Goal: Transaction & Acquisition: Subscribe to service/newsletter

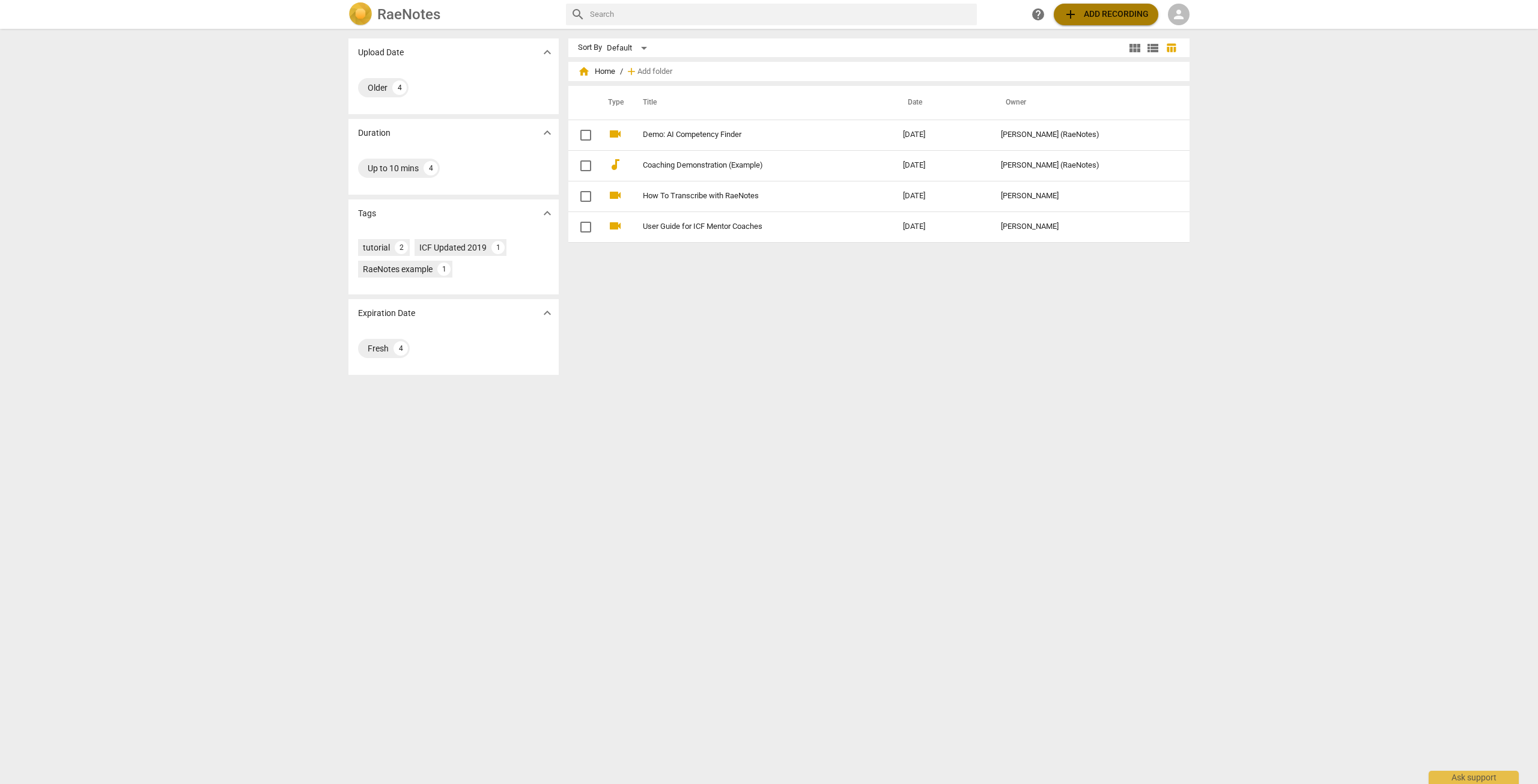
click at [1096, 15] on span "add Add recording" at bounding box center [1106, 14] width 85 height 15
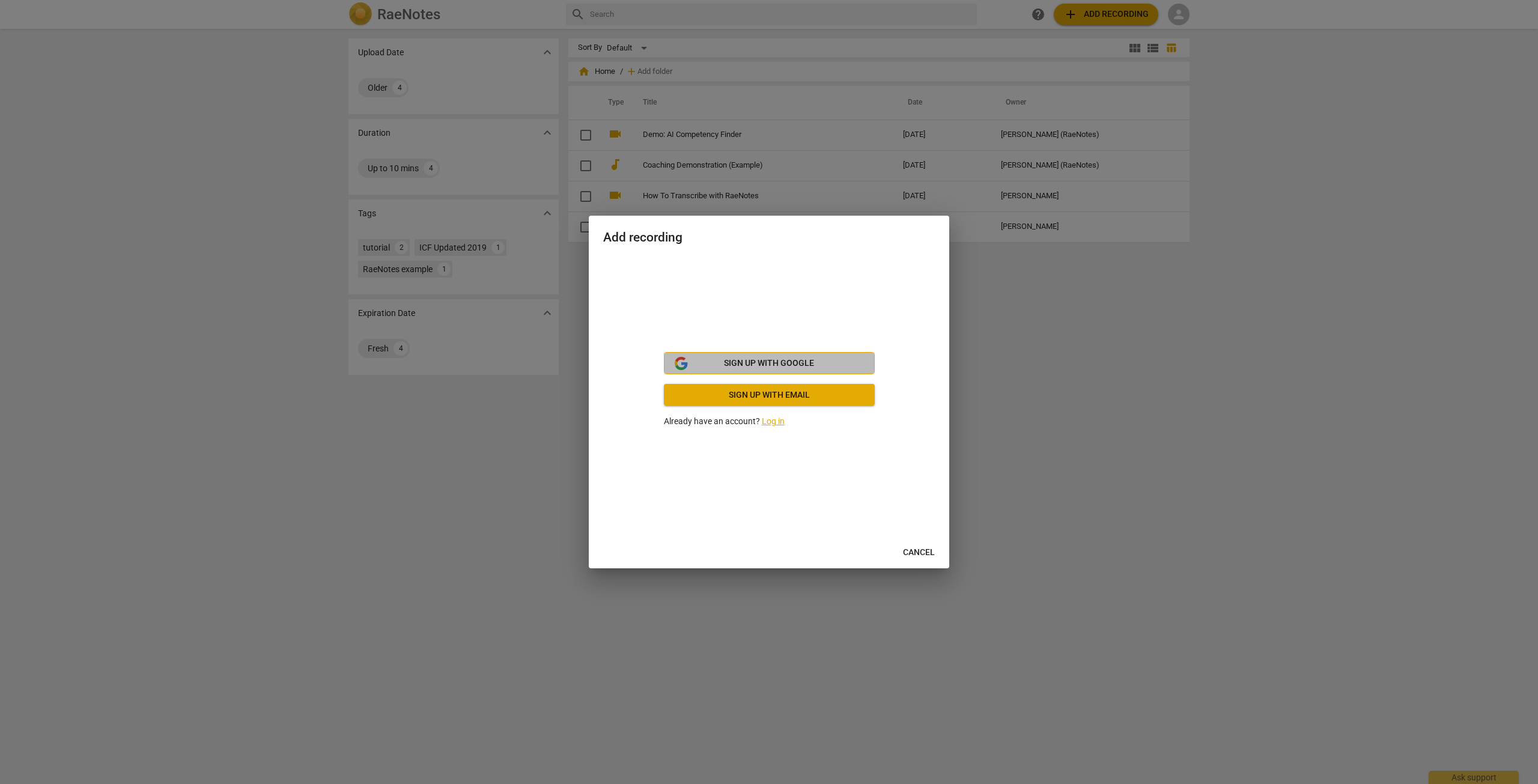
click at [766, 367] on span "Sign up with Google" at bounding box center [769, 364] width 90 height 12
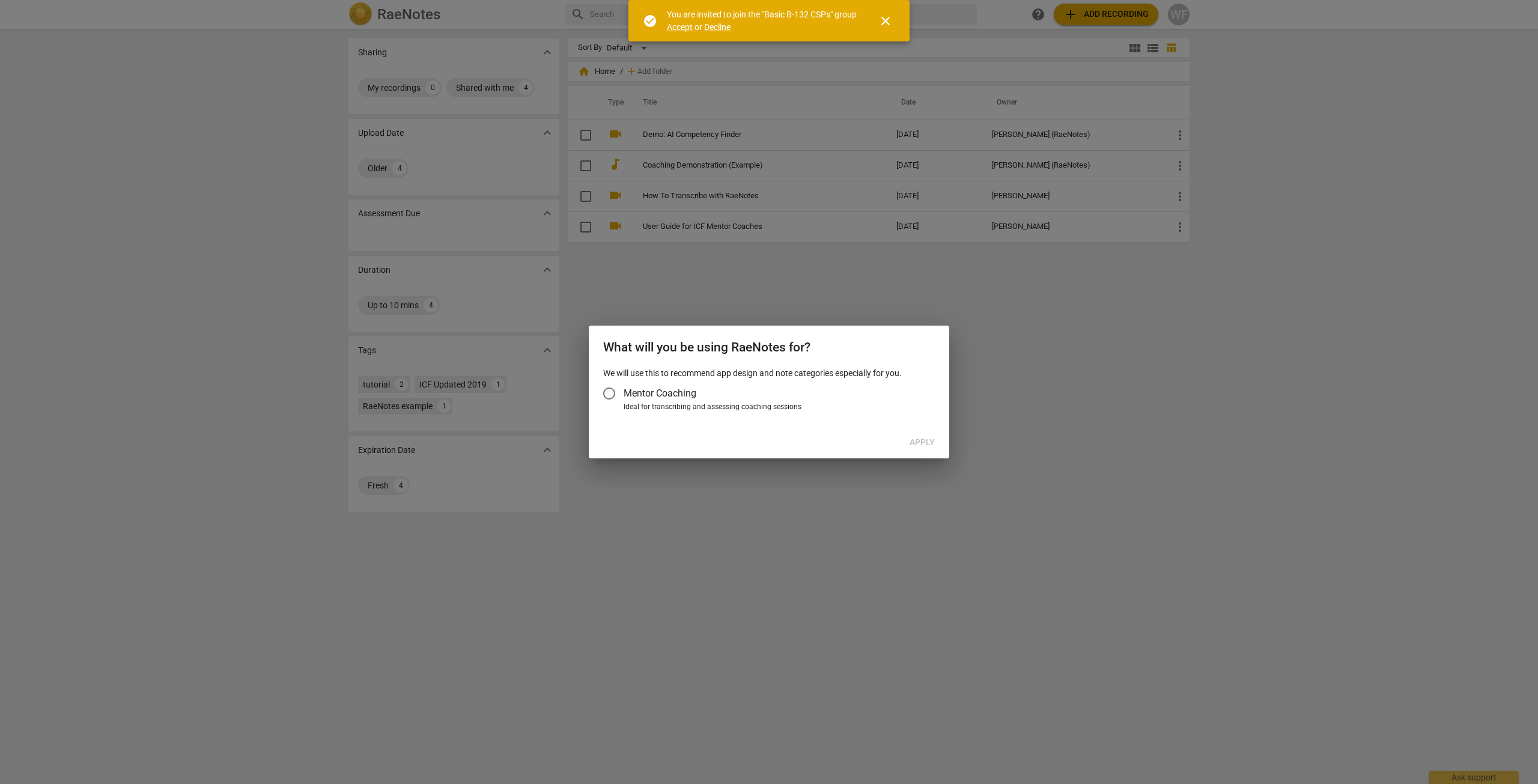
click at [611, 393] on input "Mentor Coaching" at bounding box center [608, 393] width 29 height 29
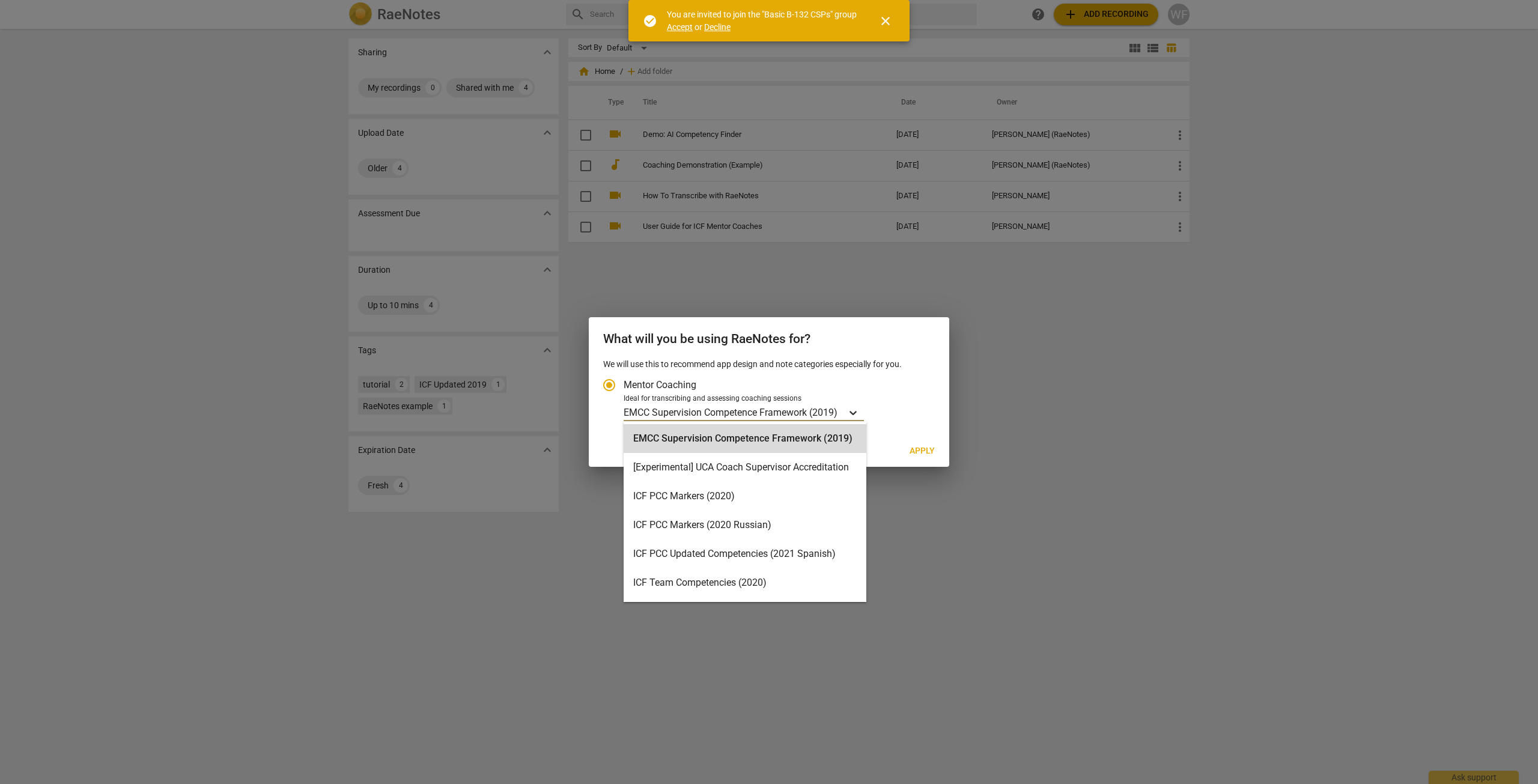
click at [848, 413] on div "Account type" at bounding box center [853, 413] width 22 height 18
click at [0, 0] on input "Ideal for transcribing and assessing coaching sessions 16 results available. Us…" at bounding box center [0, 0] width 0 height 0
click at [903, 406] on div "16 results available. Use Up and Down to choose options, press Enter to select …" at bounding box center [777, 413] width 307 height 18
click at [0, 0] on input "Ideal for transcribing and assessing coaching sessions 16 results available. Us…" at bounding box center [0, 0] width 0 height 0
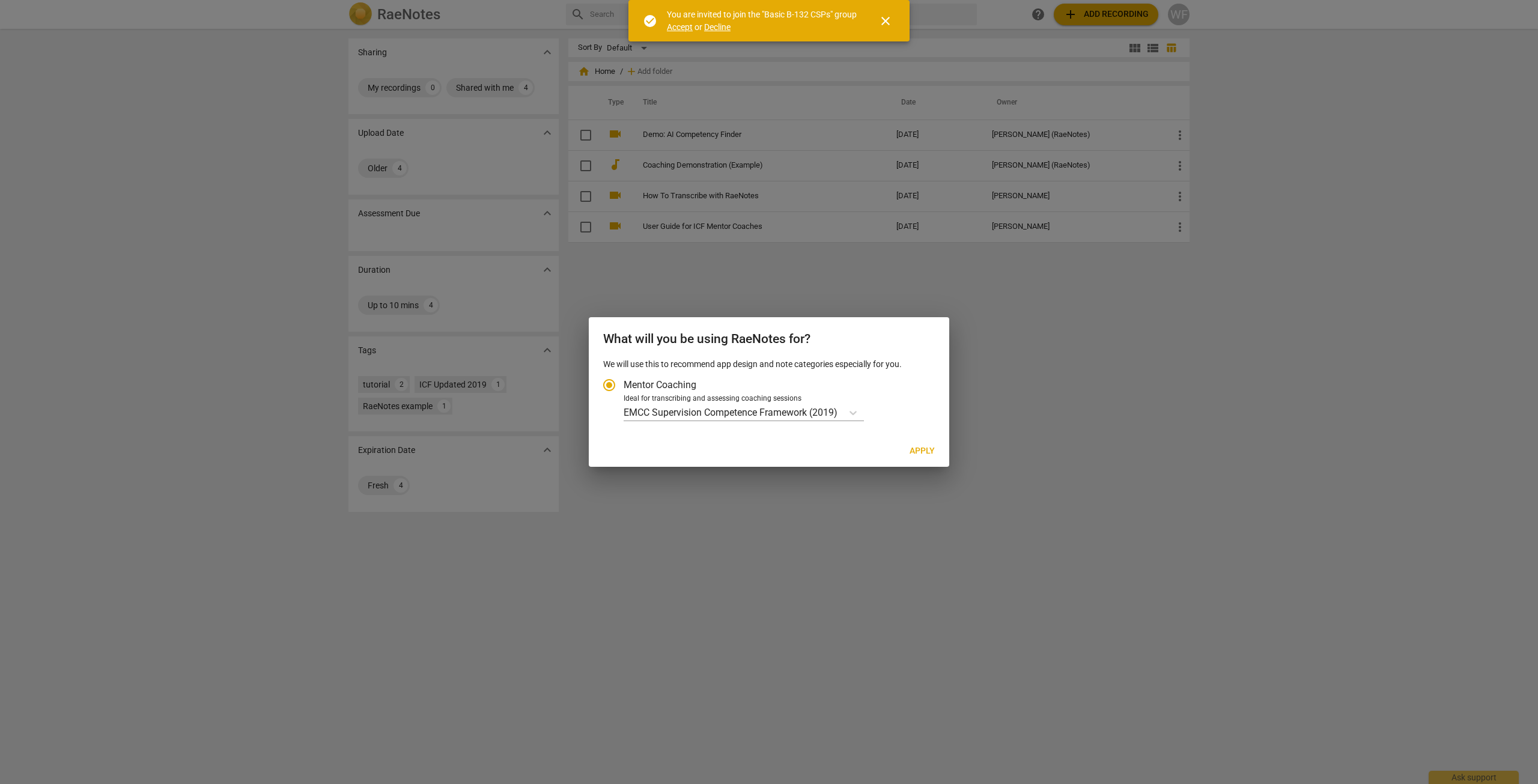
click at [926, 452] on span "Apply" at bounding box center [922, 451] width 26 height 12
radio input "false"
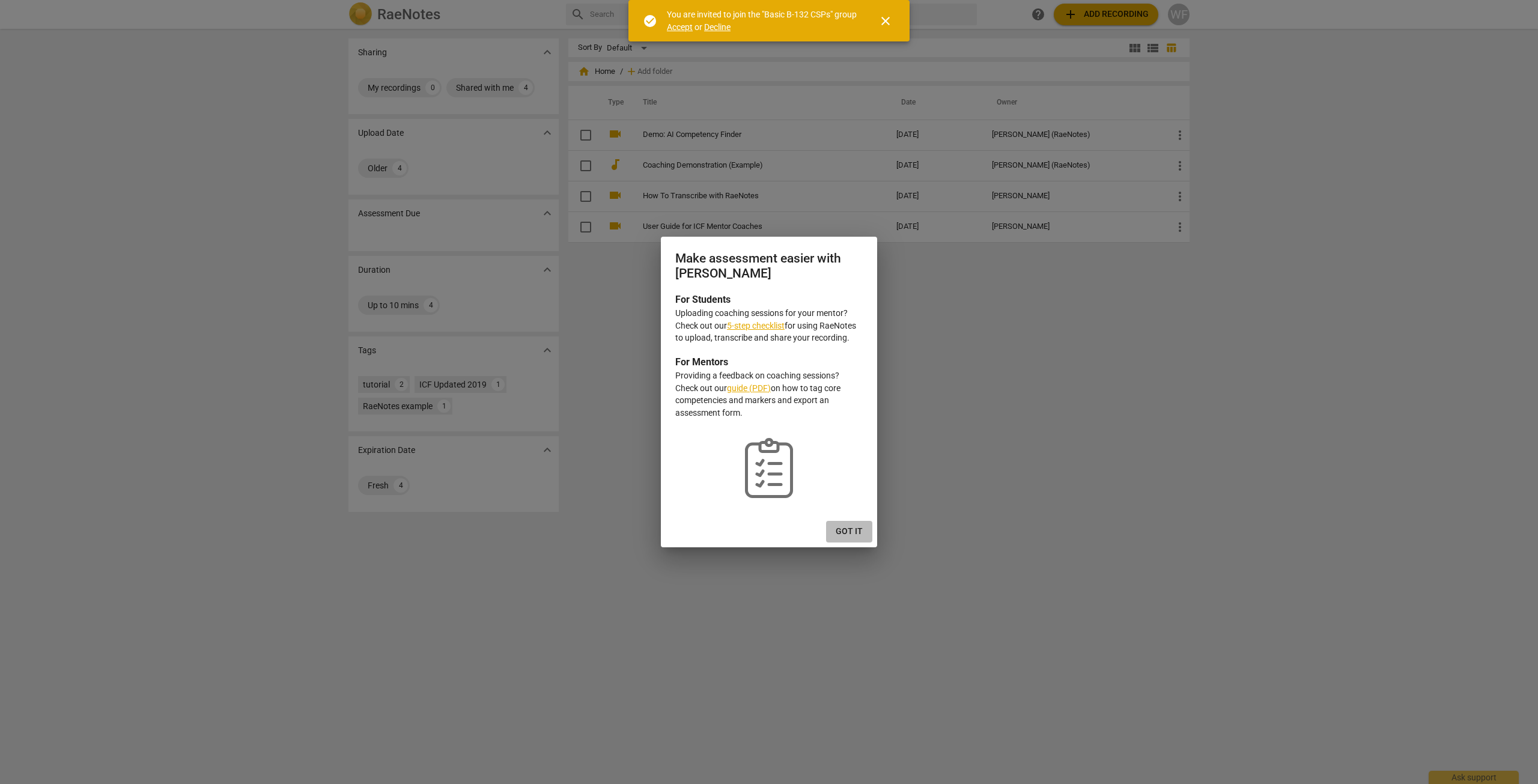
click at [857, 527] on span "Got it" at bounding box center [848, 532] width 27 height 12
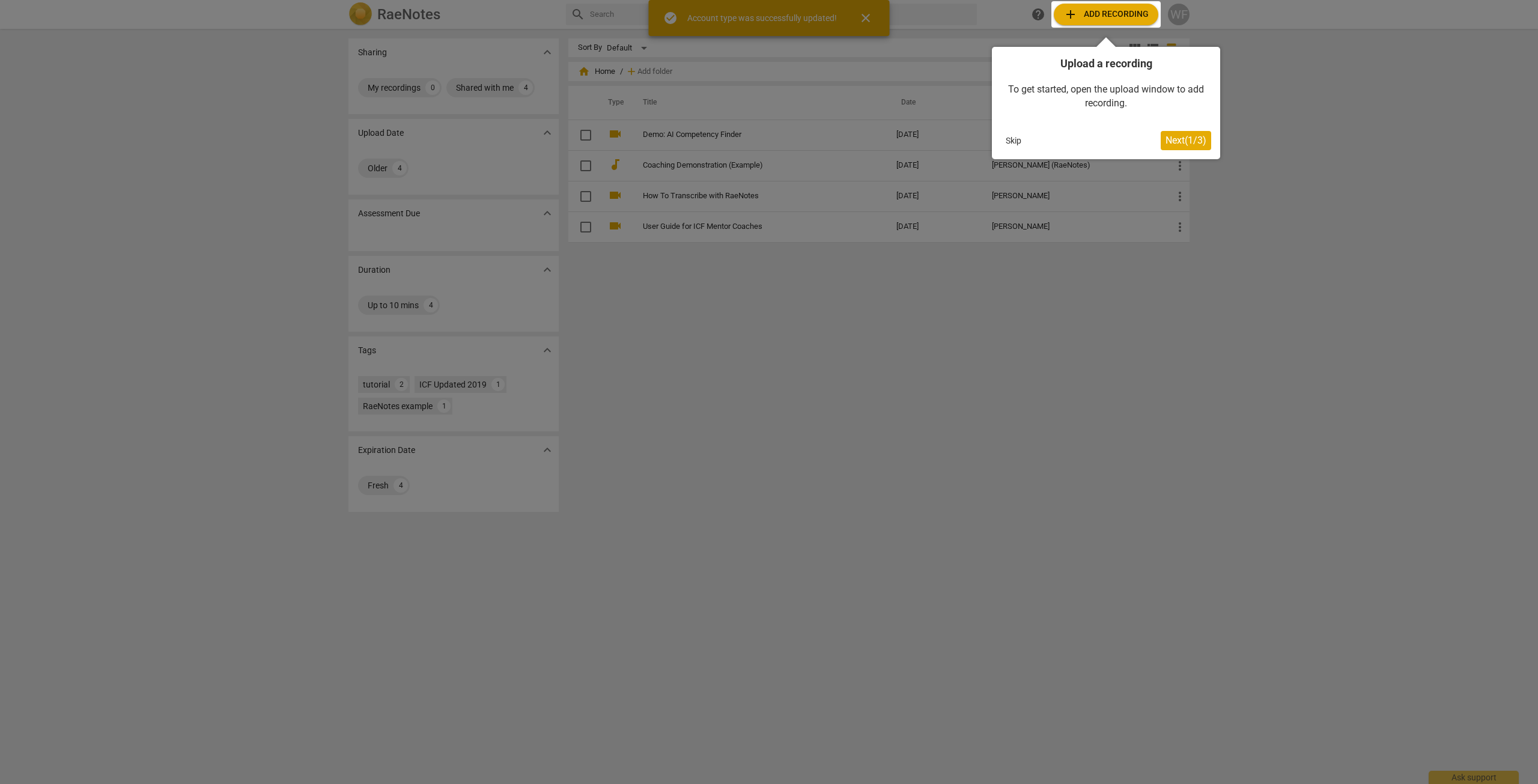
click at [1173, 137] on span "Next ( 1 / 3 )" at bounding box center [1186, 140] width 41 height 12
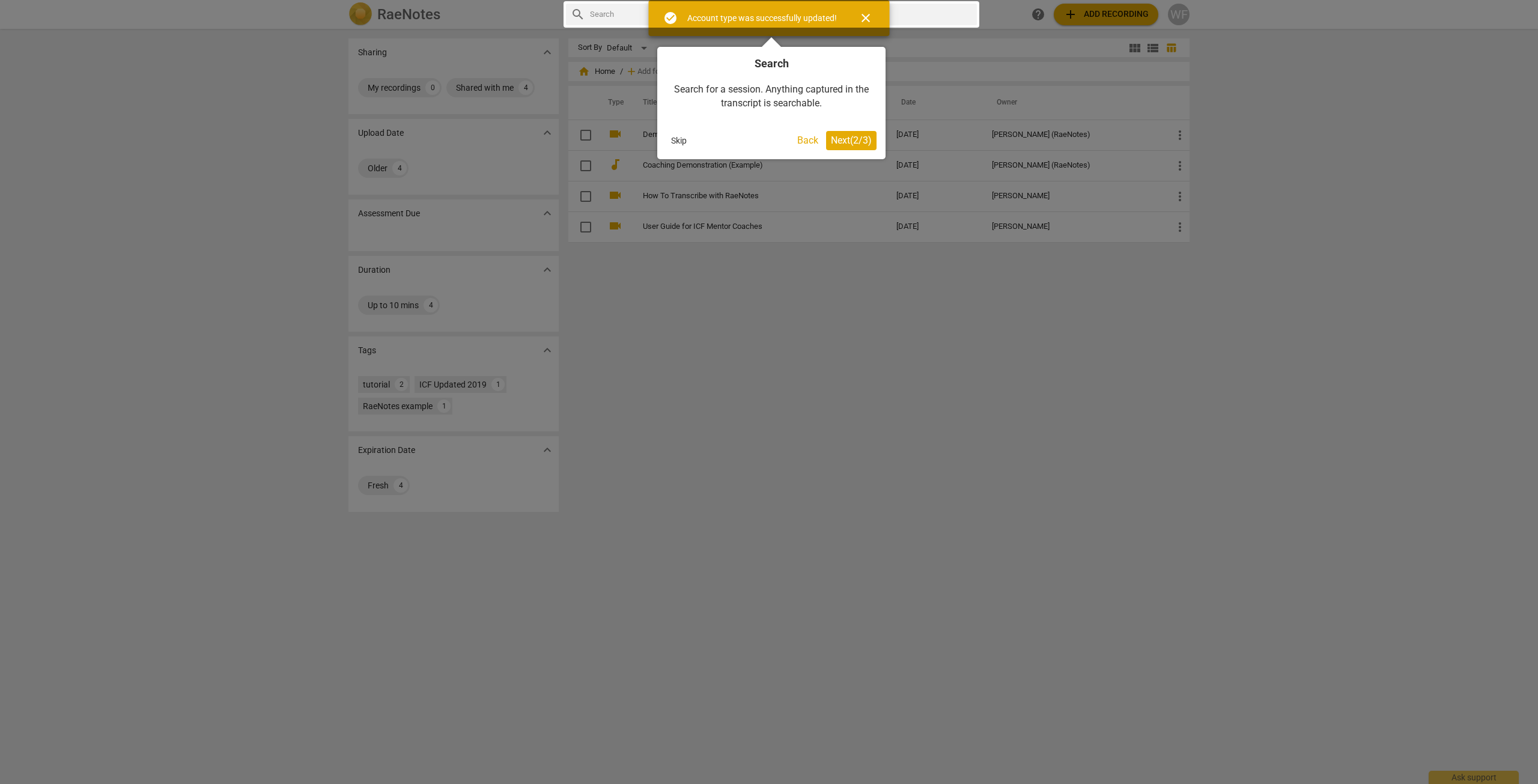
click at [841, 138] on span "Next ( 2 / 3 )" at bounding box center [851, 140] width 41 height 12
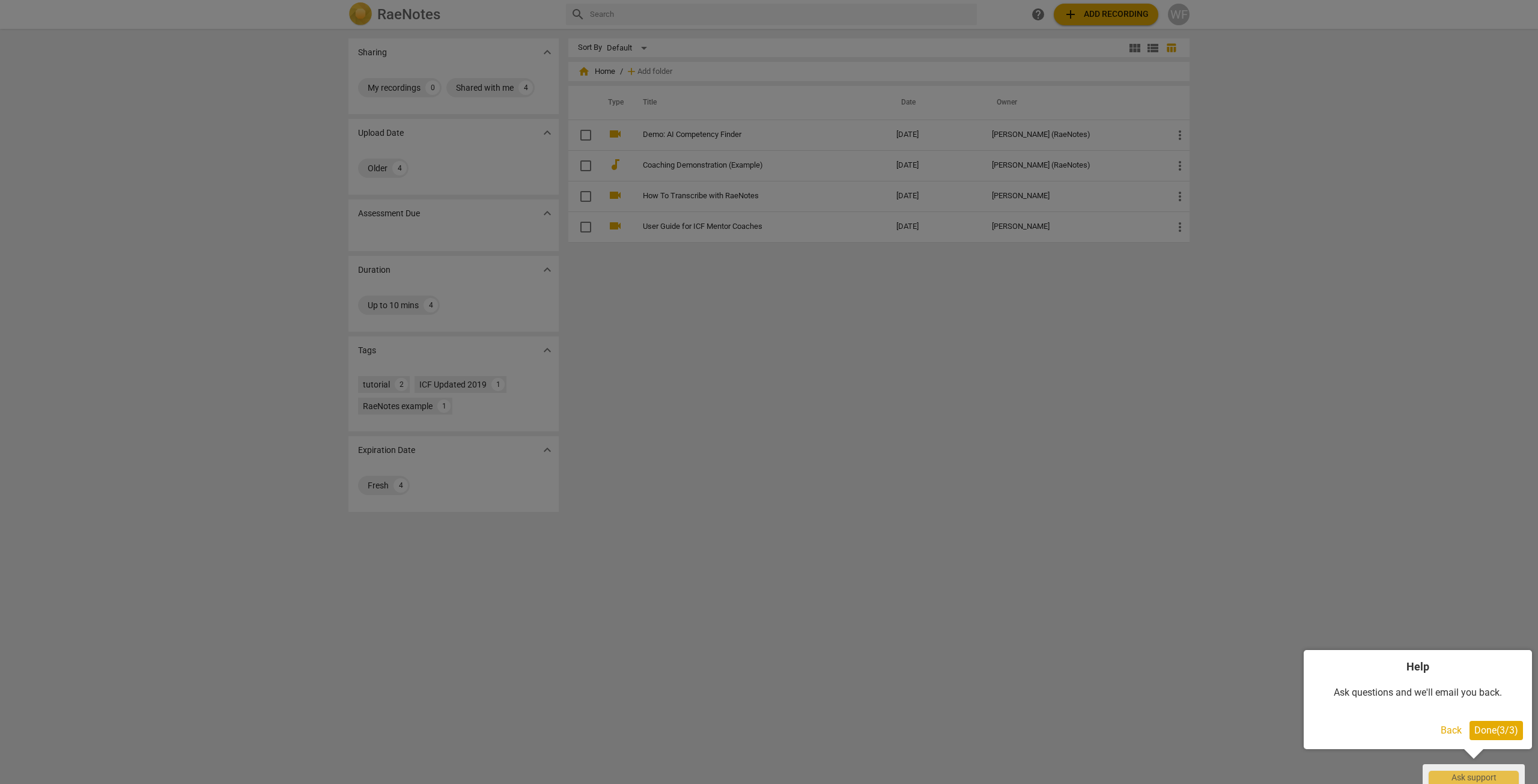
click at [1499, 729] on span "Done ( 3 / 3 )" at bounding box center [1495, 730] width 44 height 12
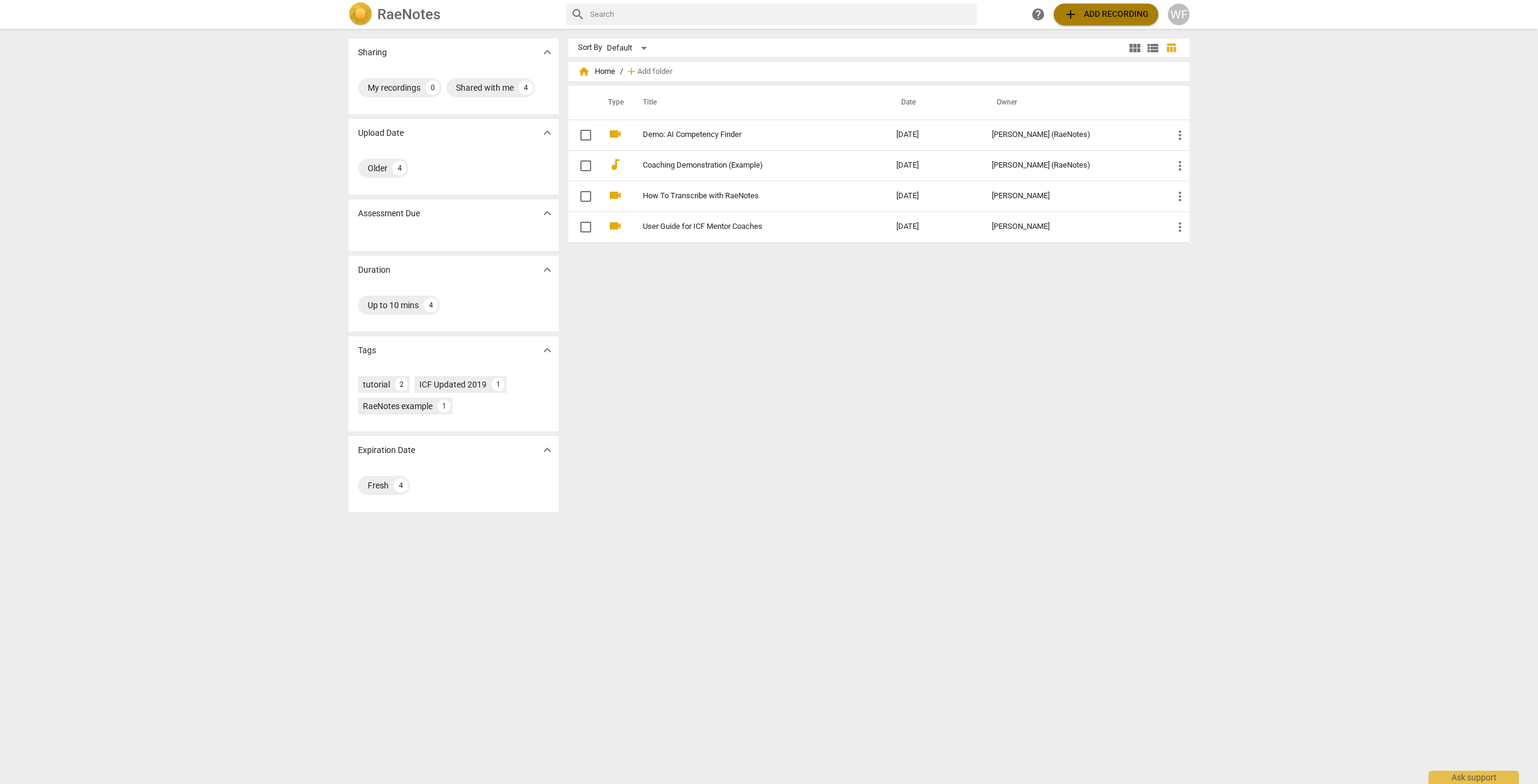
click at [1104, 15] on span "add Add recording" at bounding box center [1106, 14] width 85 height 15
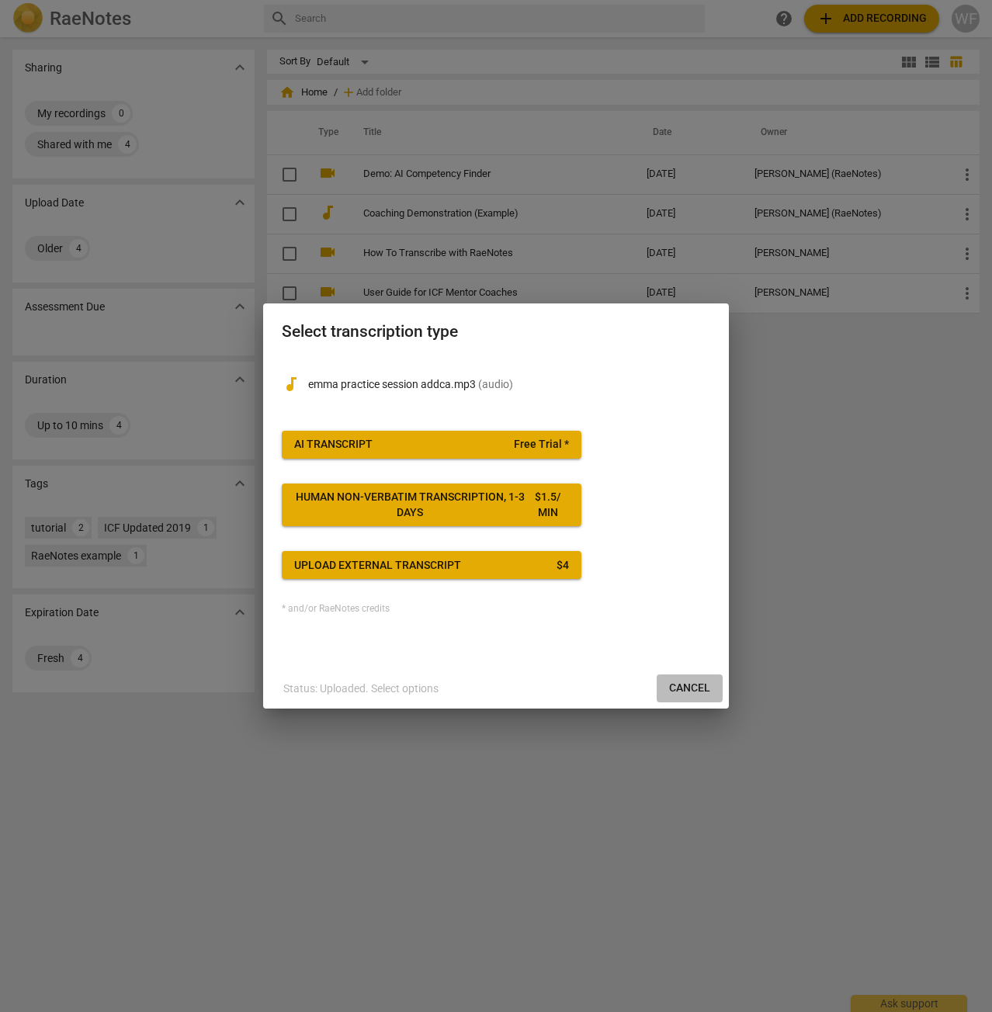
click at [703, 688] on span "Cancel" at bounding box center [689, 689] width 41 height 16
click at [411, 375] on div "audiotrack emma practice session addca.mp3 ( audio )" at bounding box center [496, 381] width 428 height 50
click at [417, 382] on p "emma practice session addca.mp3 ( audio )" at bounding box center [509, 384] width 402 height 16
click at [679, 690] on span "Cancel" at bounding box center [689, 689] width 41 height 16
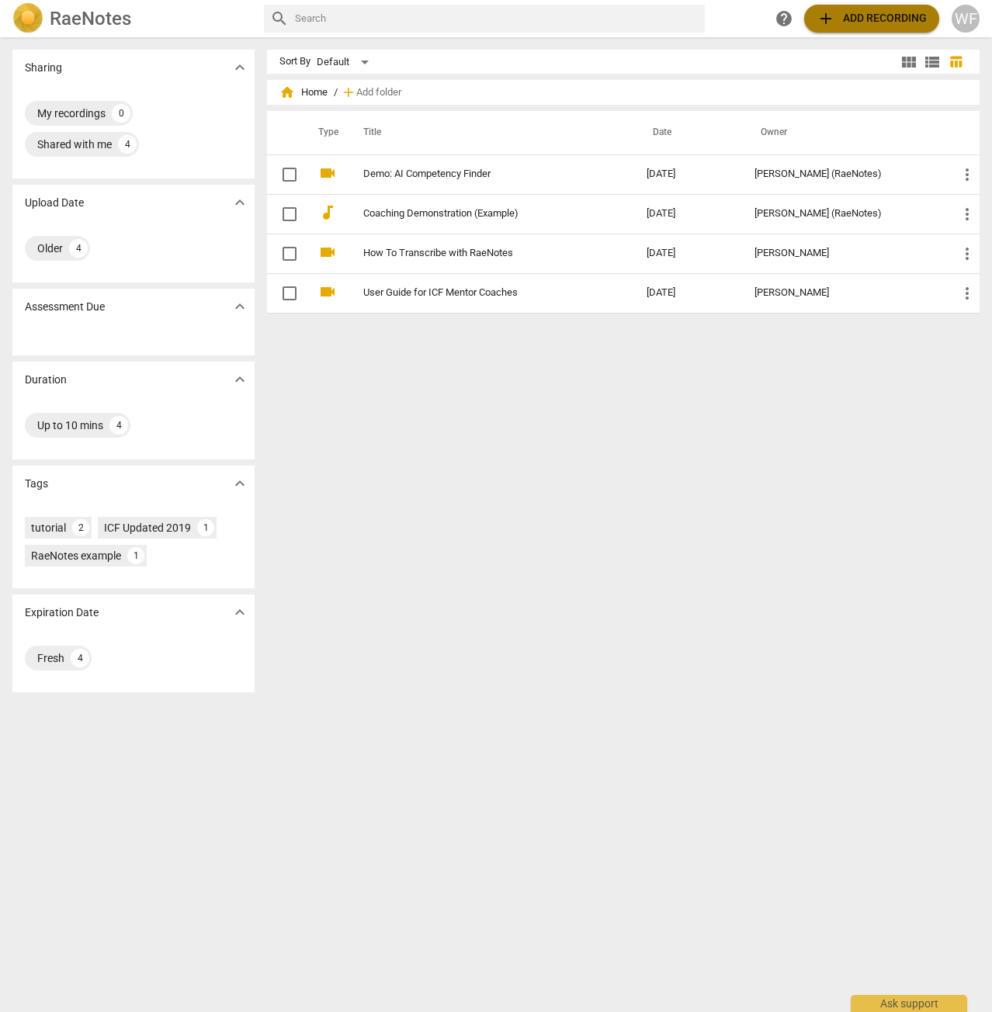
click at [906, 18] on span "add Add recording" at bounding box center [871, 18] width 110 height 19
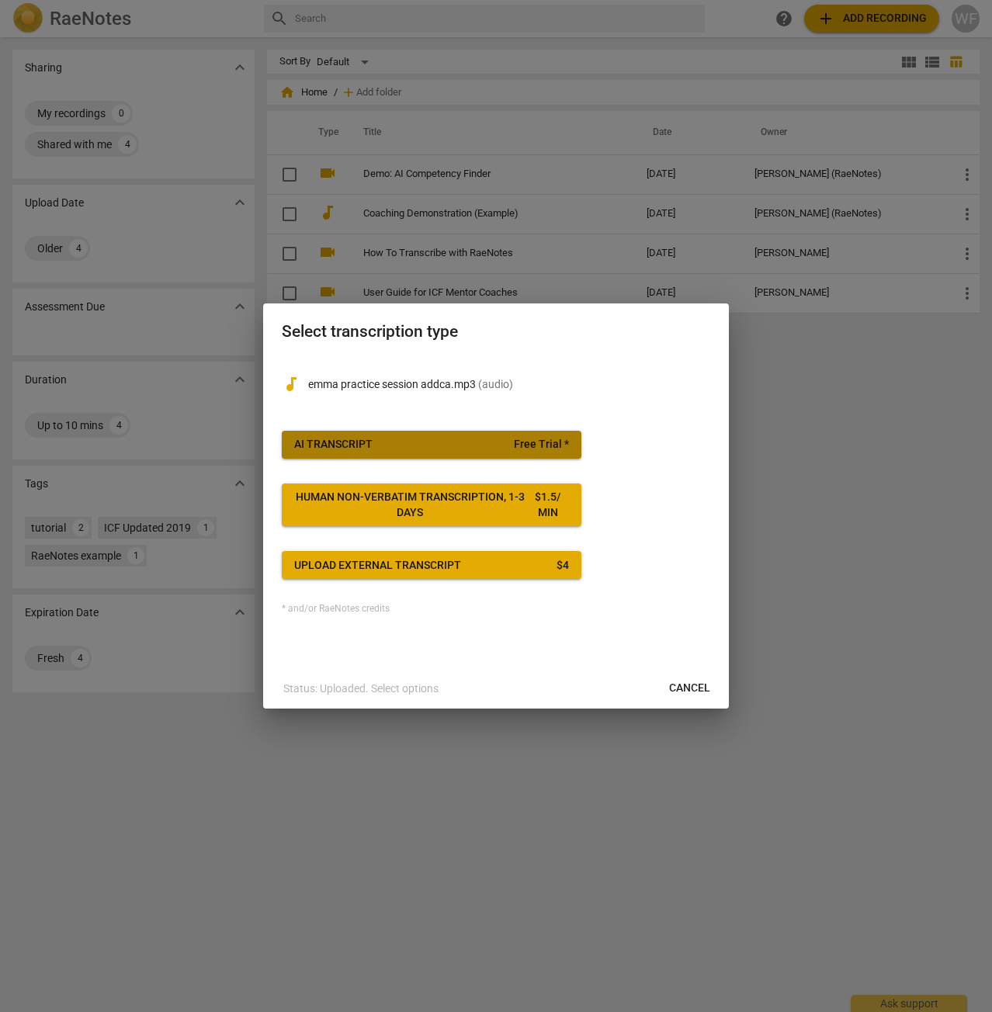
click at [489, 451] on span "AI Transcript Free Trial *" at bounding box center [431, 445] width 275 height 16
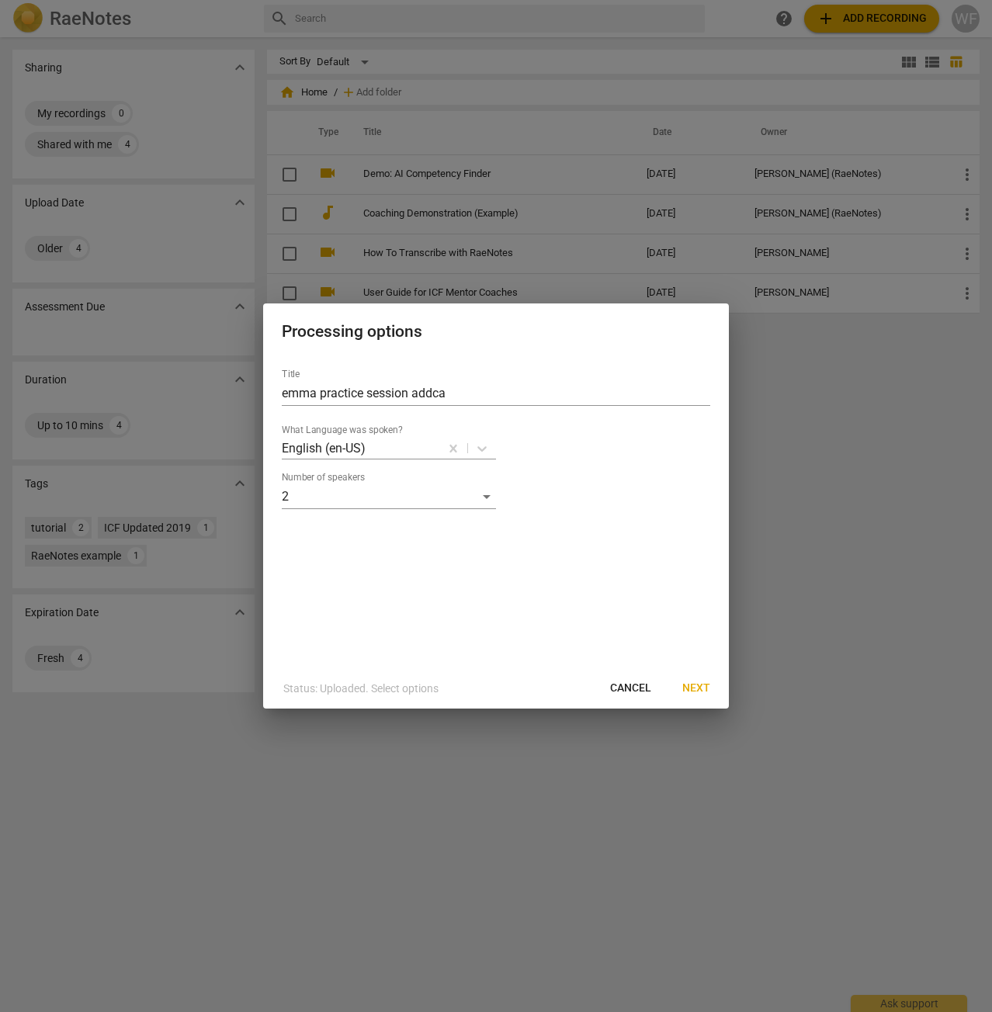
click at [702, 691] on span "Next" at bounding box center [696, 689] width 28 height 16
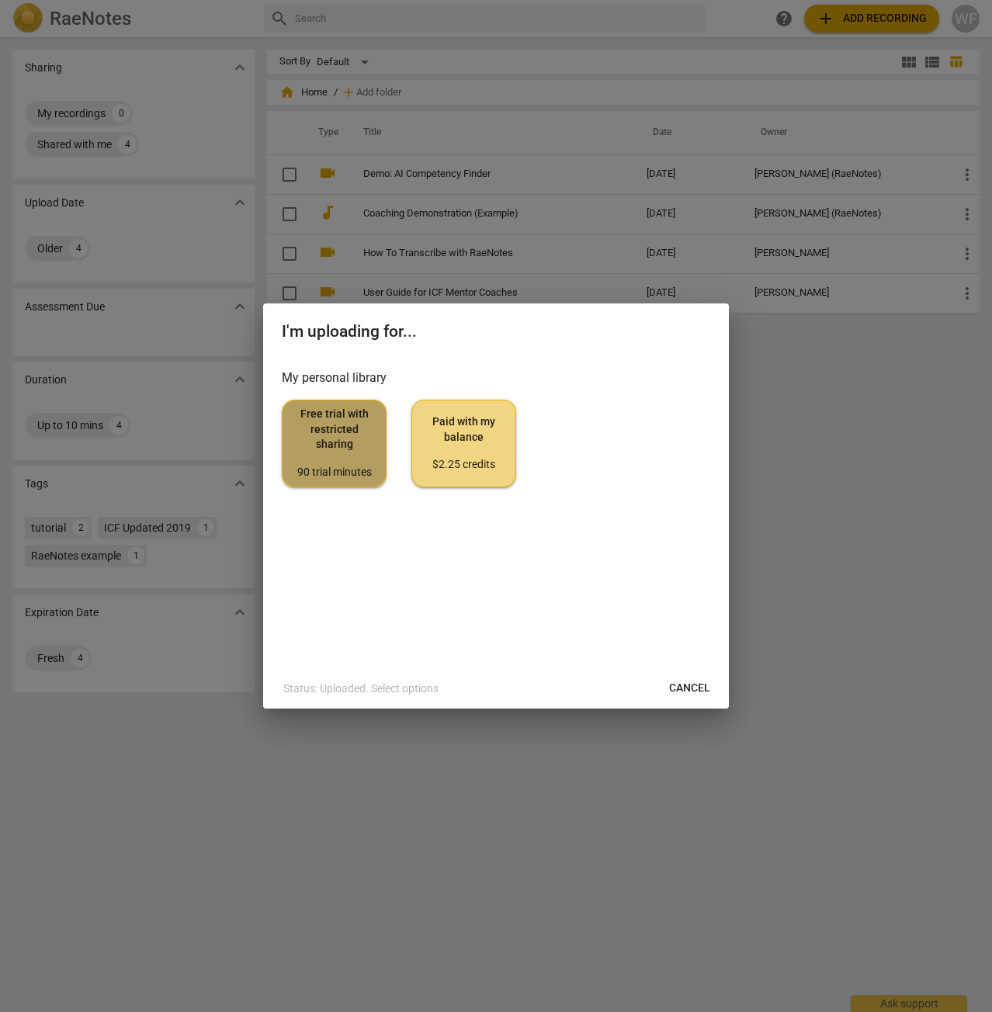
click at [345, 432] on span "Free trial with restricted sharing 90 trial minutes" at bounding box center [334, 443] width 78 height 73
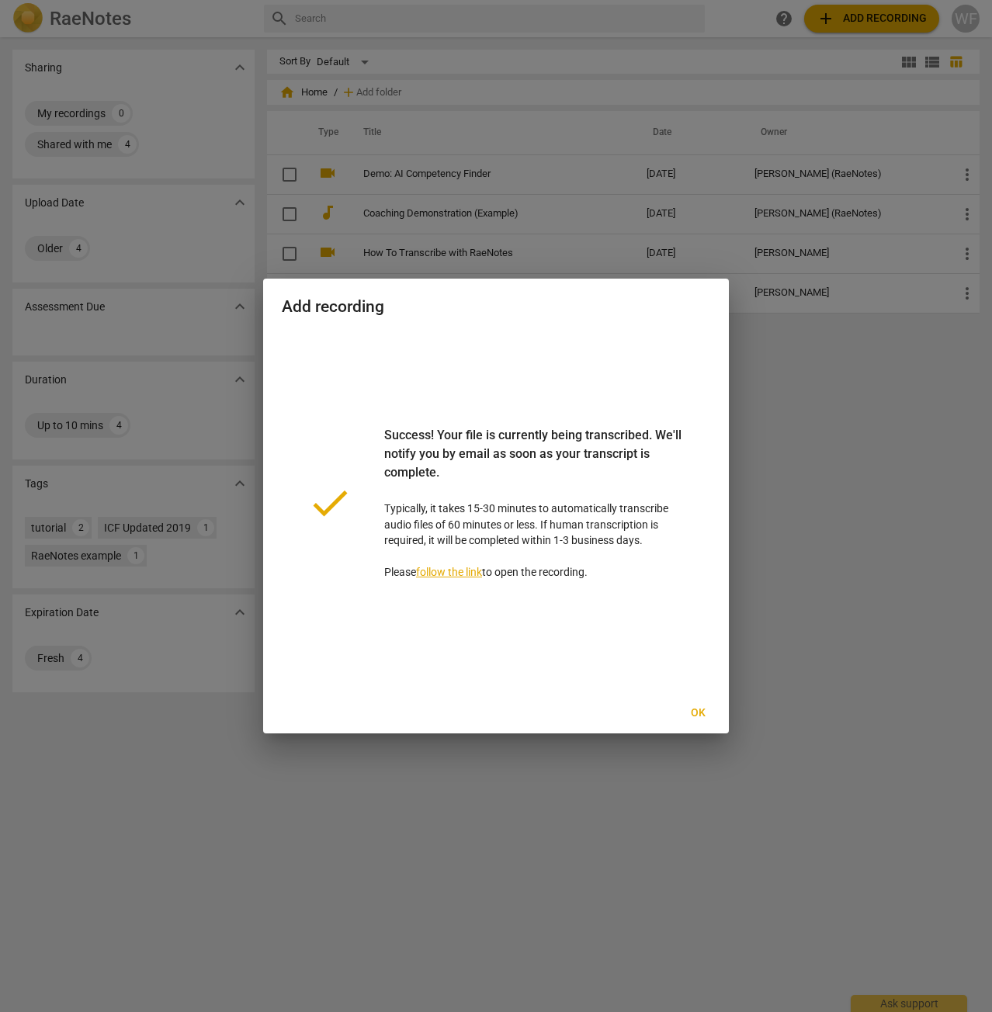
click at [705, 711] on span "Ok" at bounding box center [697, 713] width 25 height 16
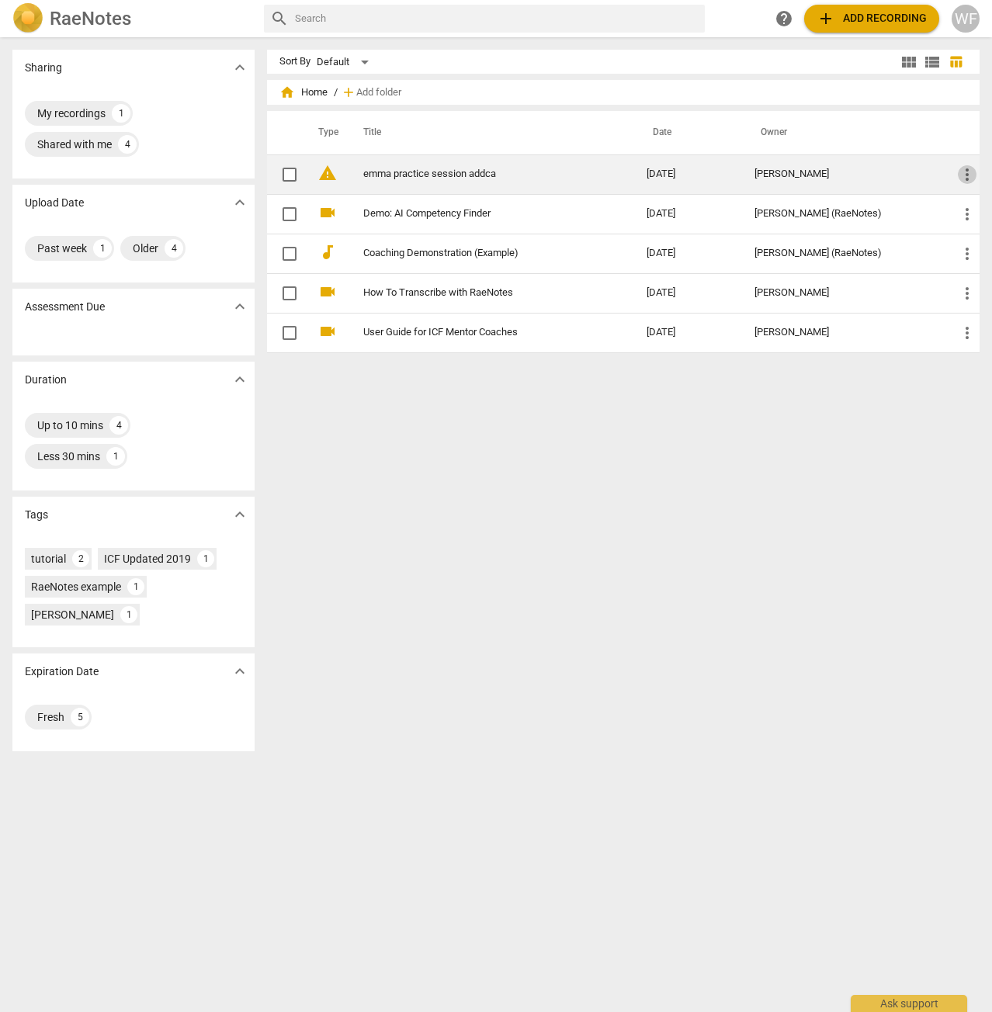
click at [965, 171] on span "more_vert" at bounding box center [967, 174] width 19 height 19
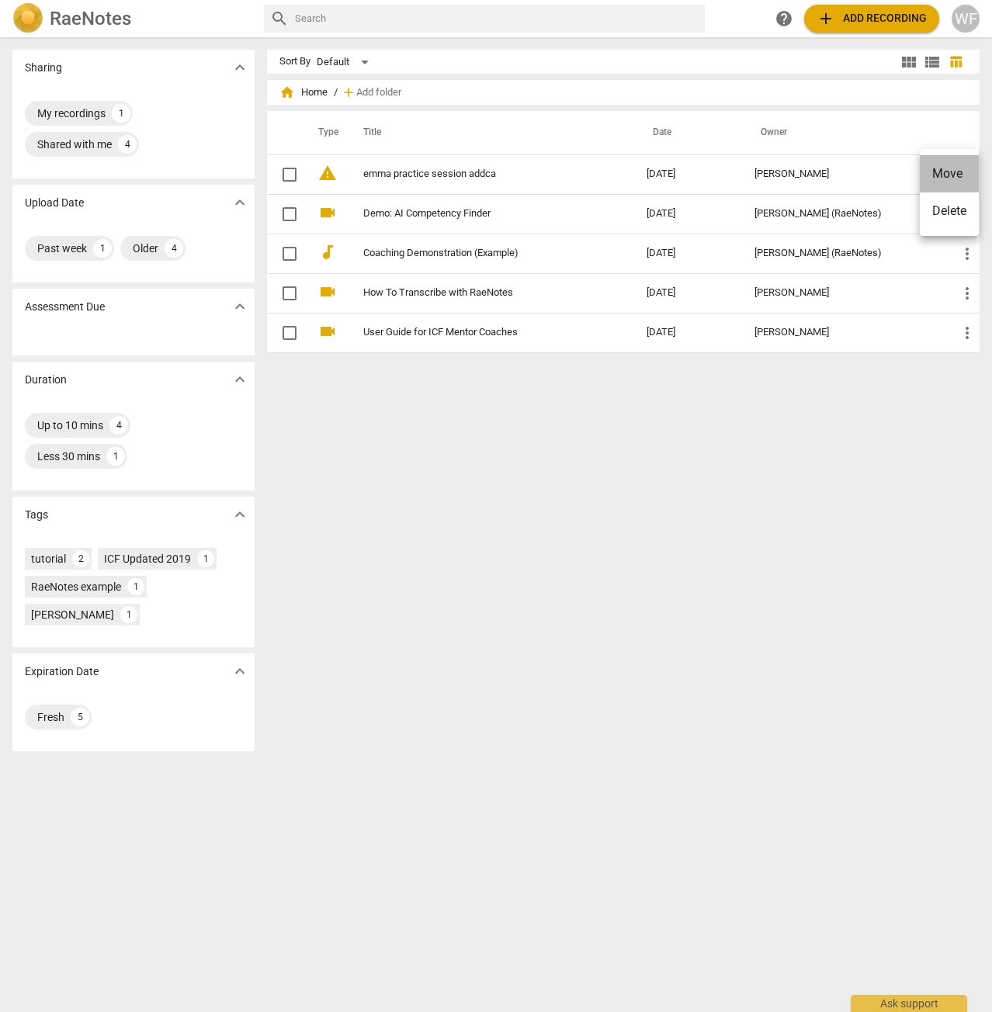
click at [951, 182] on li "Move" at bounding box center [949, 173] width 59 height 37
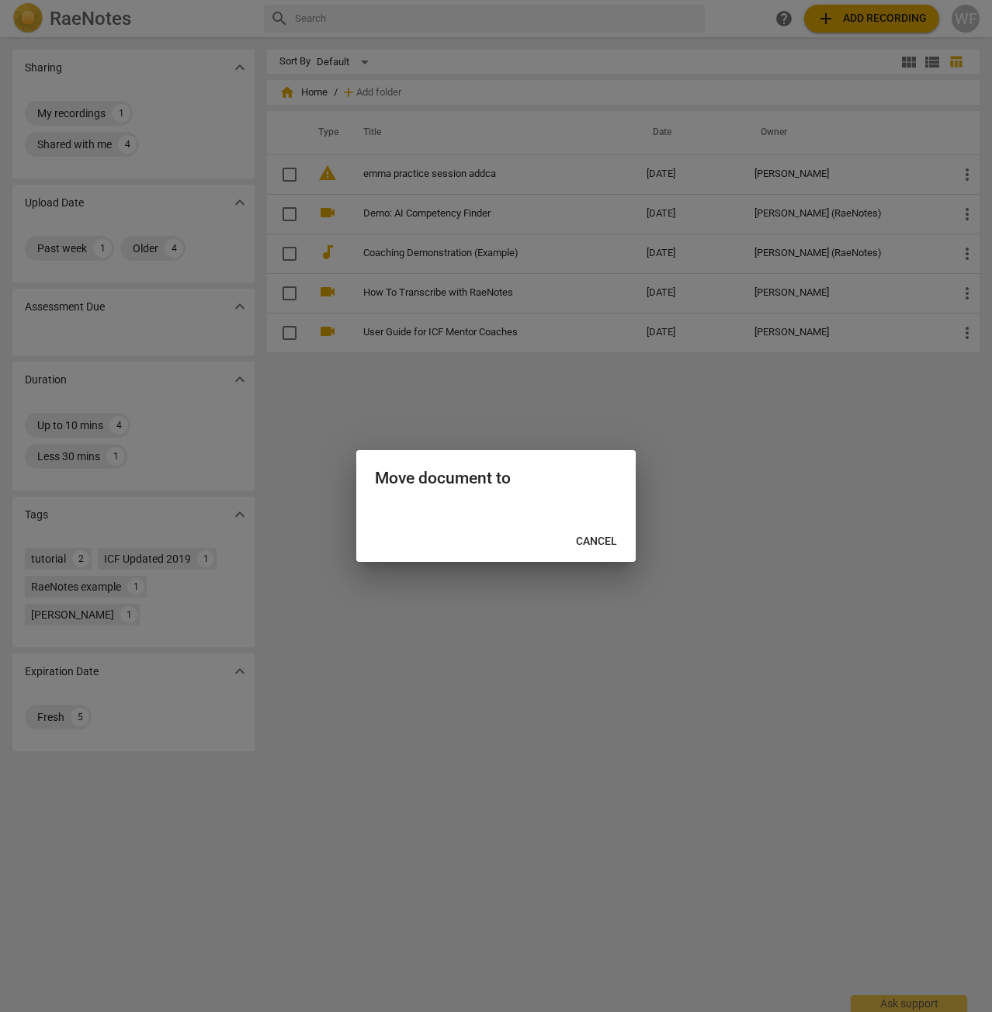
click at [590, 546] on span "Cancel" at bounding box center [596, 542] width 41 height 16
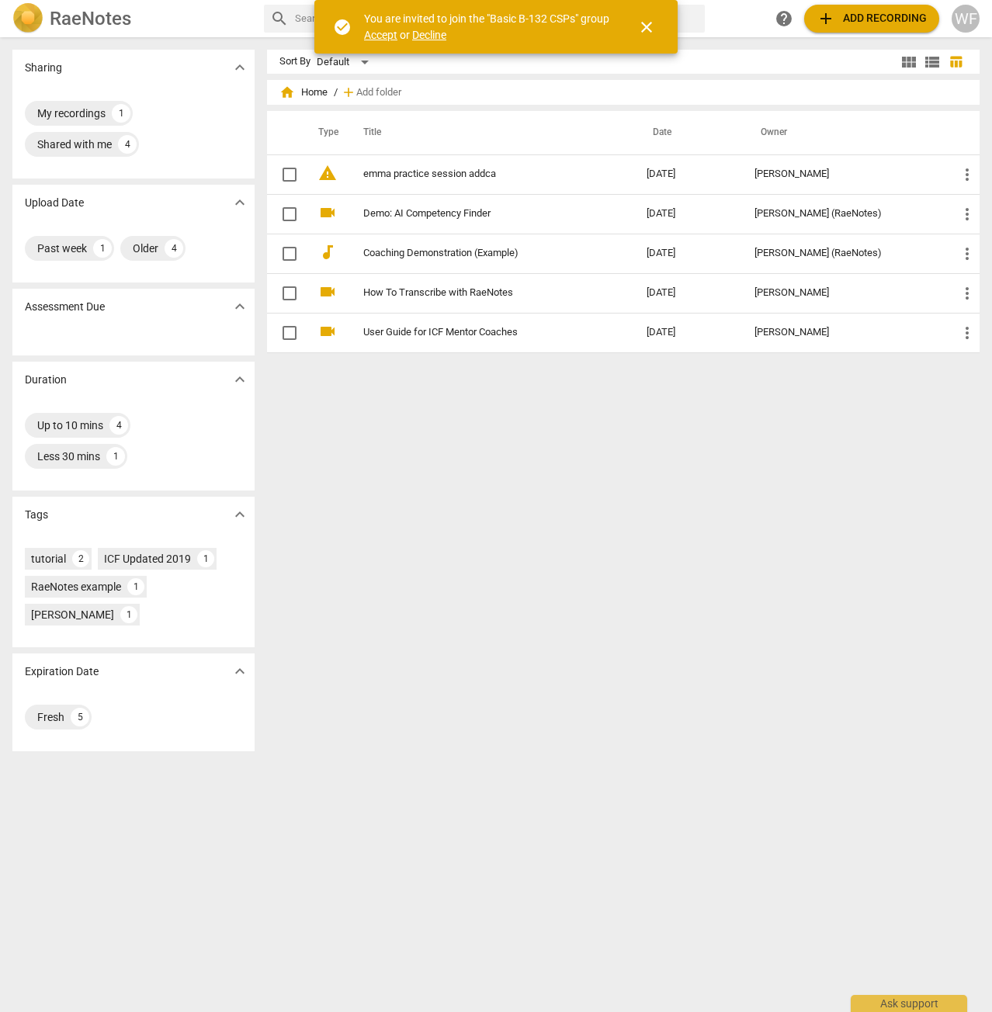
click at [383, 34] on span "Accept" at bounding box center [380, 35] width 33 height 12
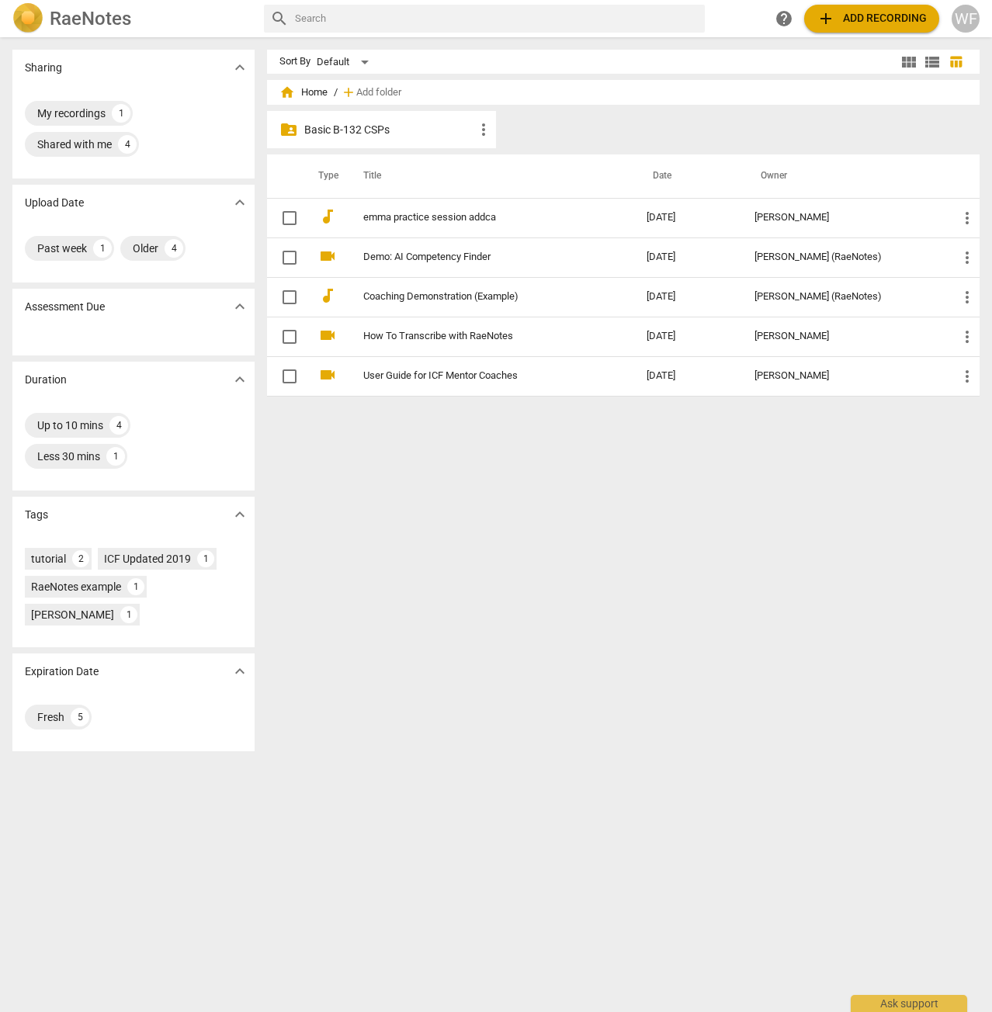
click at [369, 130] on p "Basic B-132 CSPs" at bounding box center [389, 130] width 170 height 16
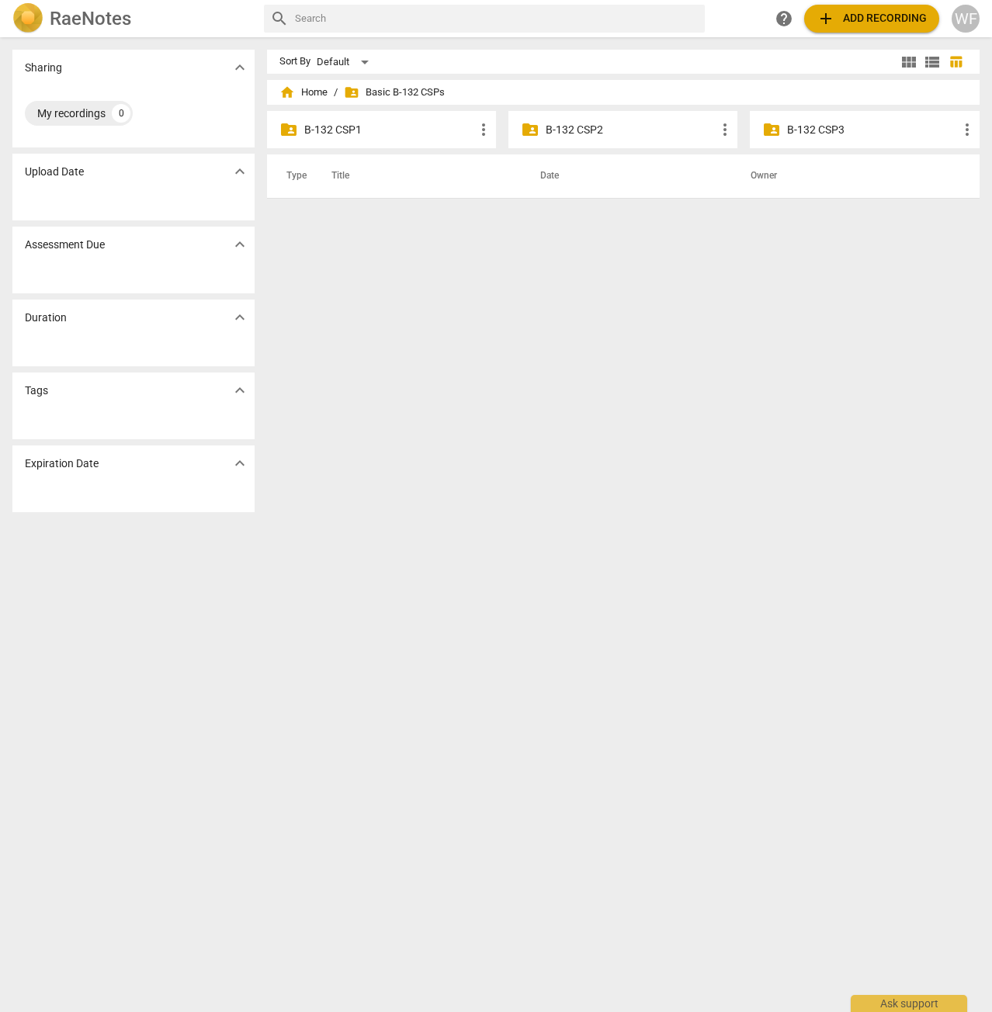
click at [565, 125] on p "B-132 CSP2" at bounding box center [631, 130] width 170 height 16
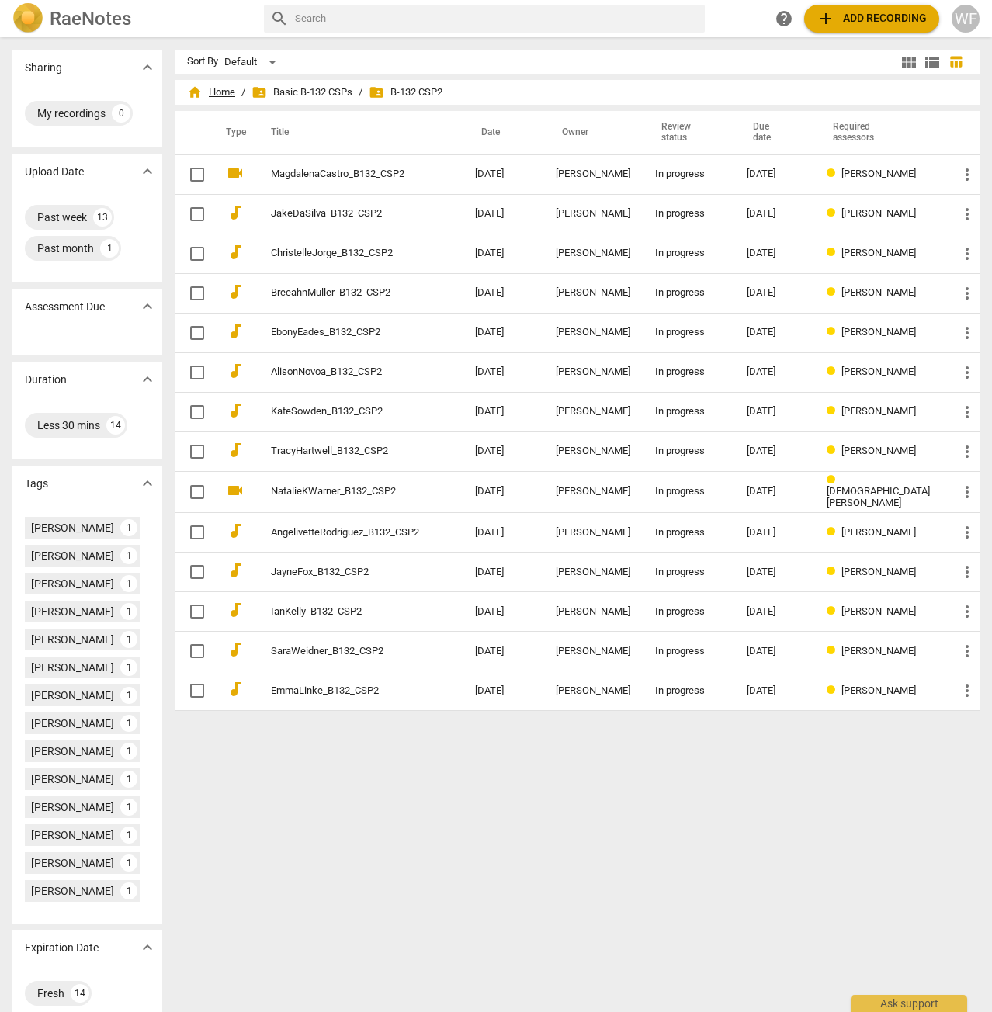
click at [235, 89] on span "home Home" at bounding box center [211, 93] width 48 height 16
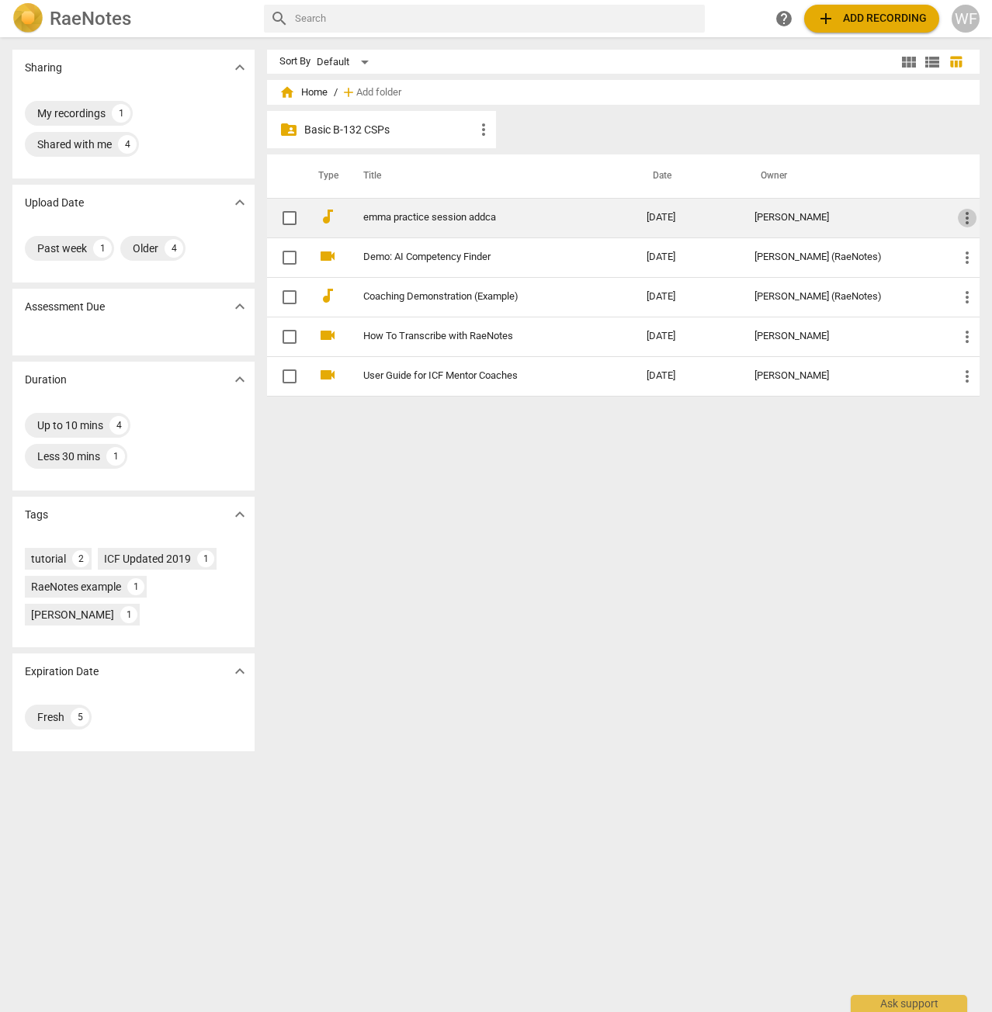
click at [958, 213] on span "more_vert" at bounding box center [967, 218] width 19 height 19
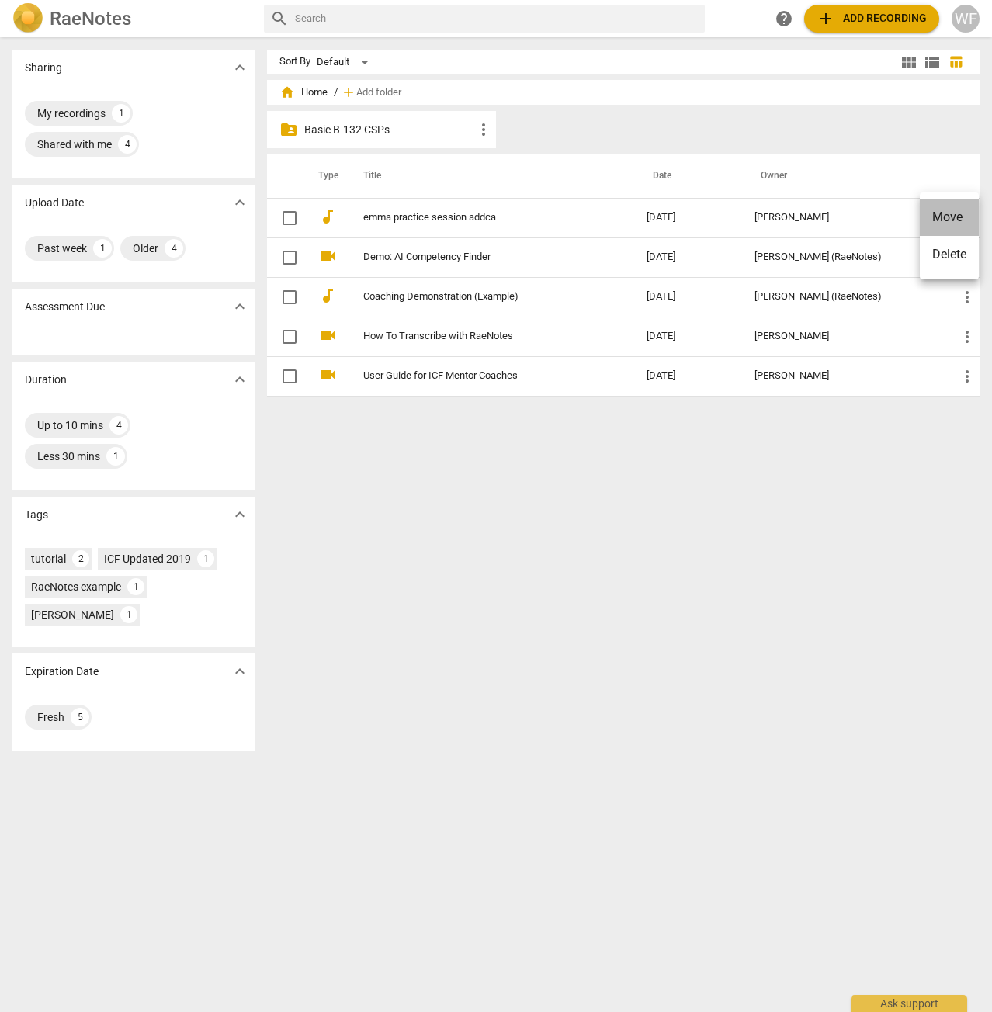
click at [937, 215] on li "Move" at bounding box center [949, 217] width 59 height 37
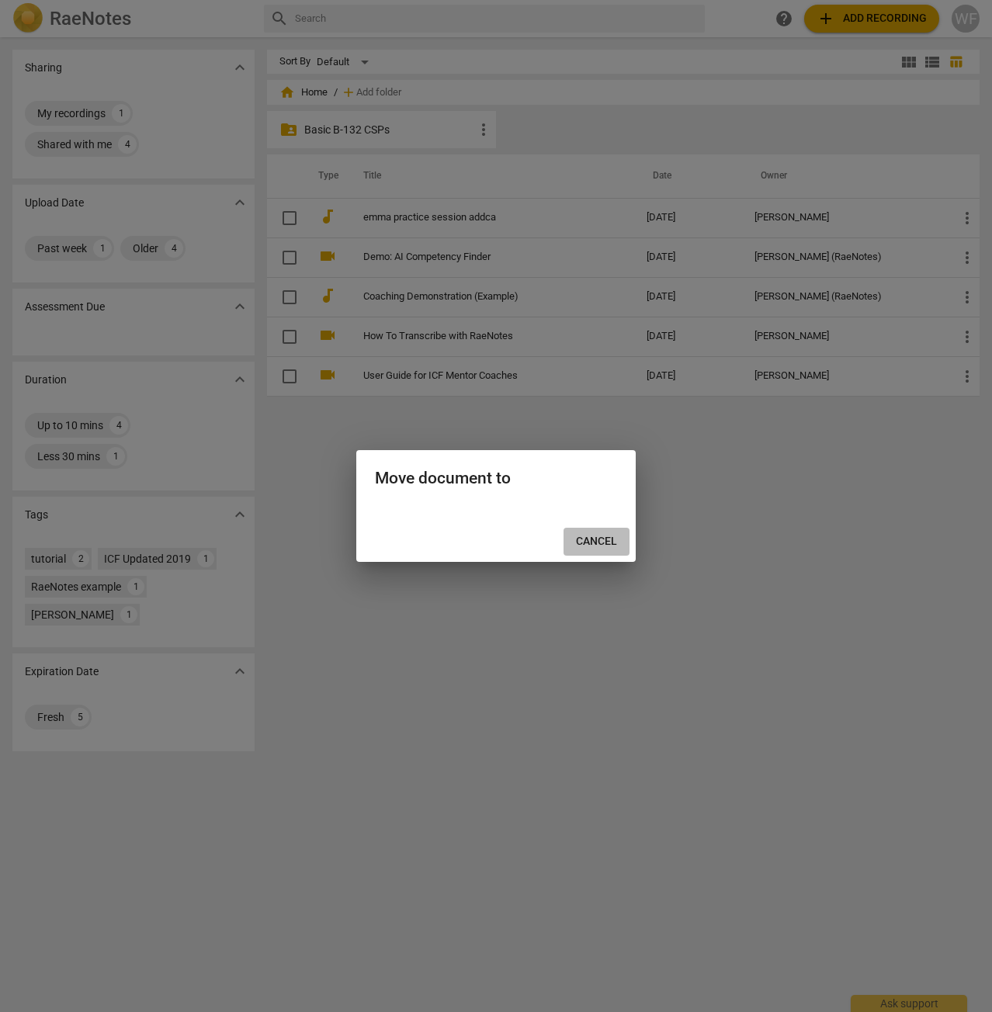
click at [594, 543] on span "Cancel" at bounding box center [596, 542] width 41 height 16
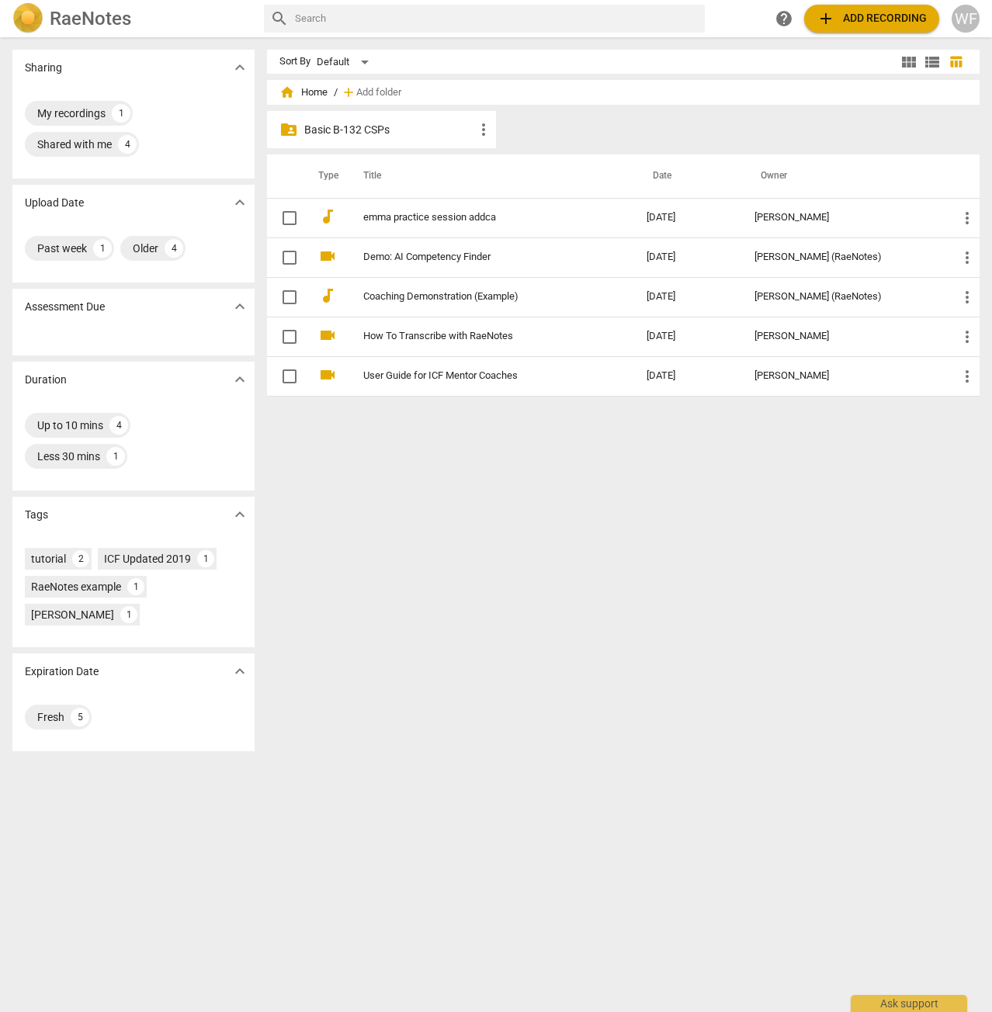
click at [360, 128] on p "Basic B-132 CSPs" at bounding box center [389, 130] width 170 height 16
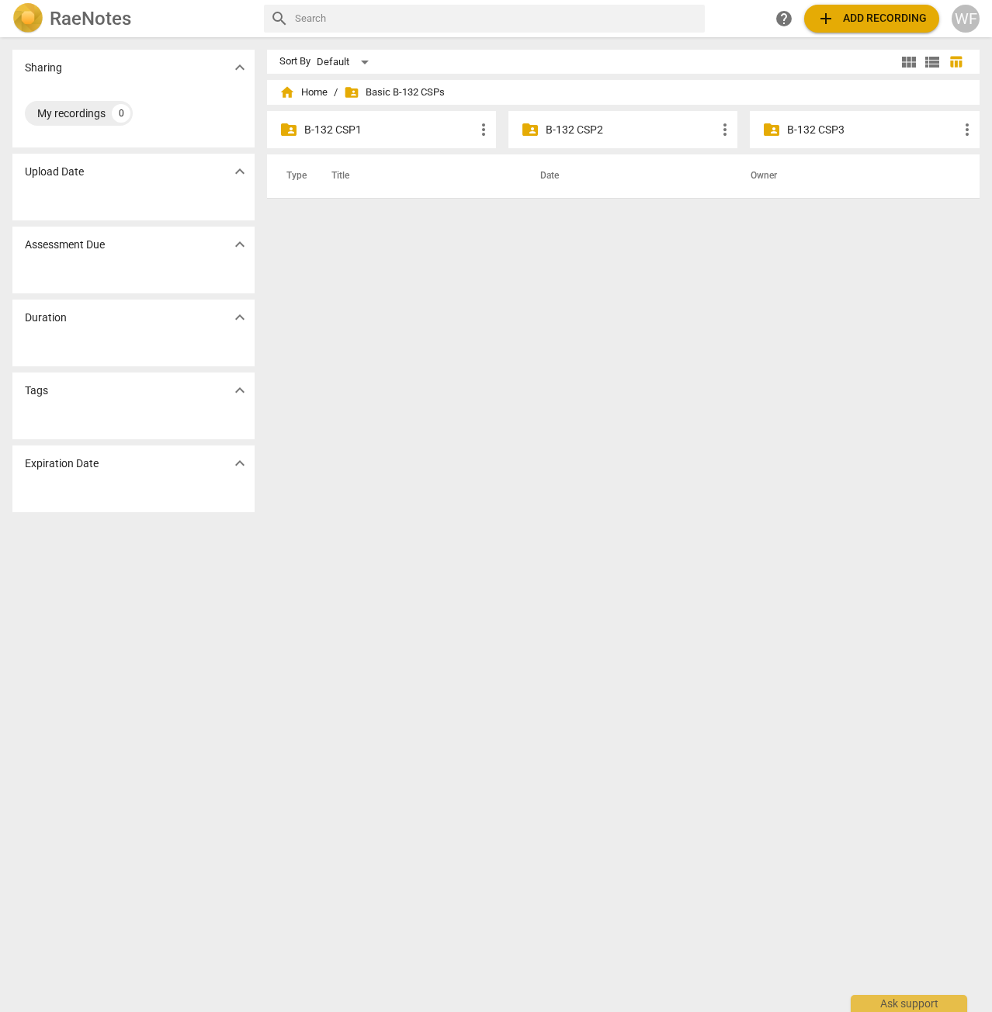
click at [605, 122] on p "B-132 CSP2" at bounding box center [631, 130] width 170 height 16
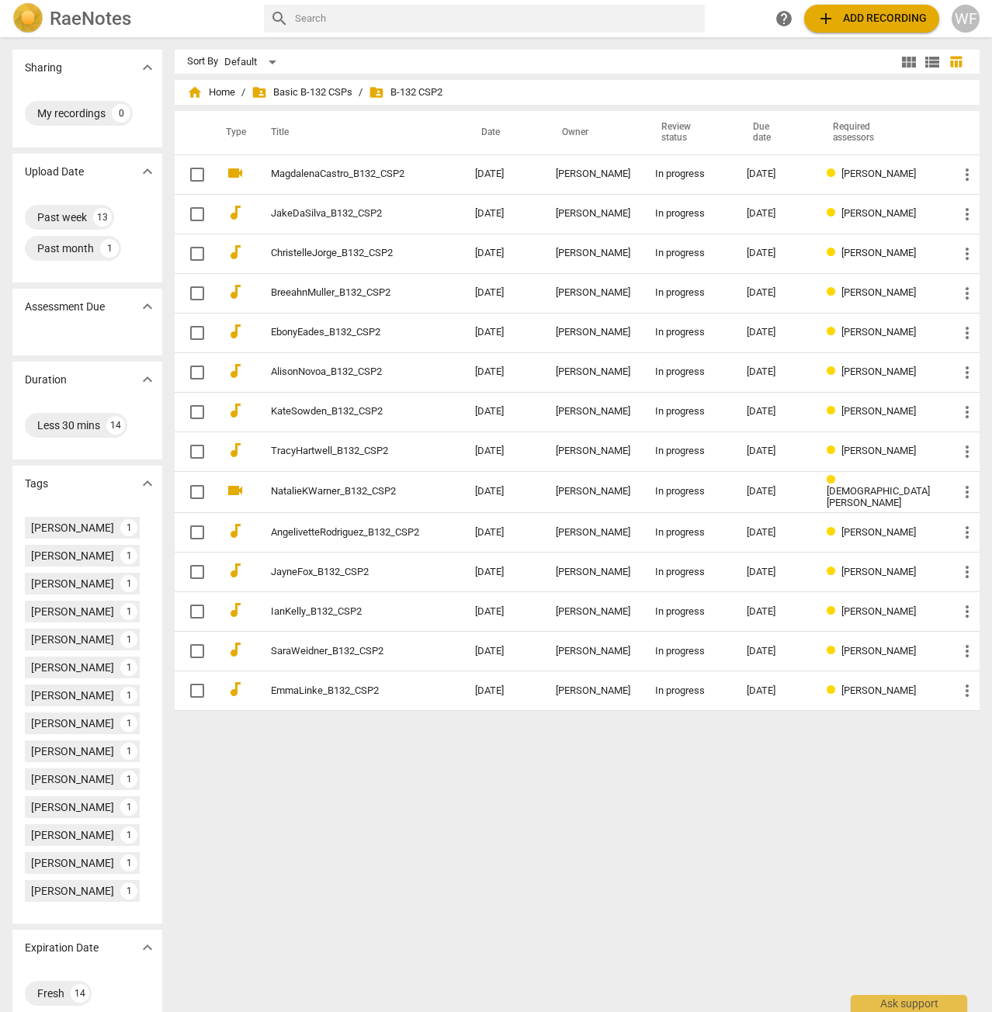
click at [861, 12] on span "add Add recording" at bounding box center [871, 18] width 110 height 19
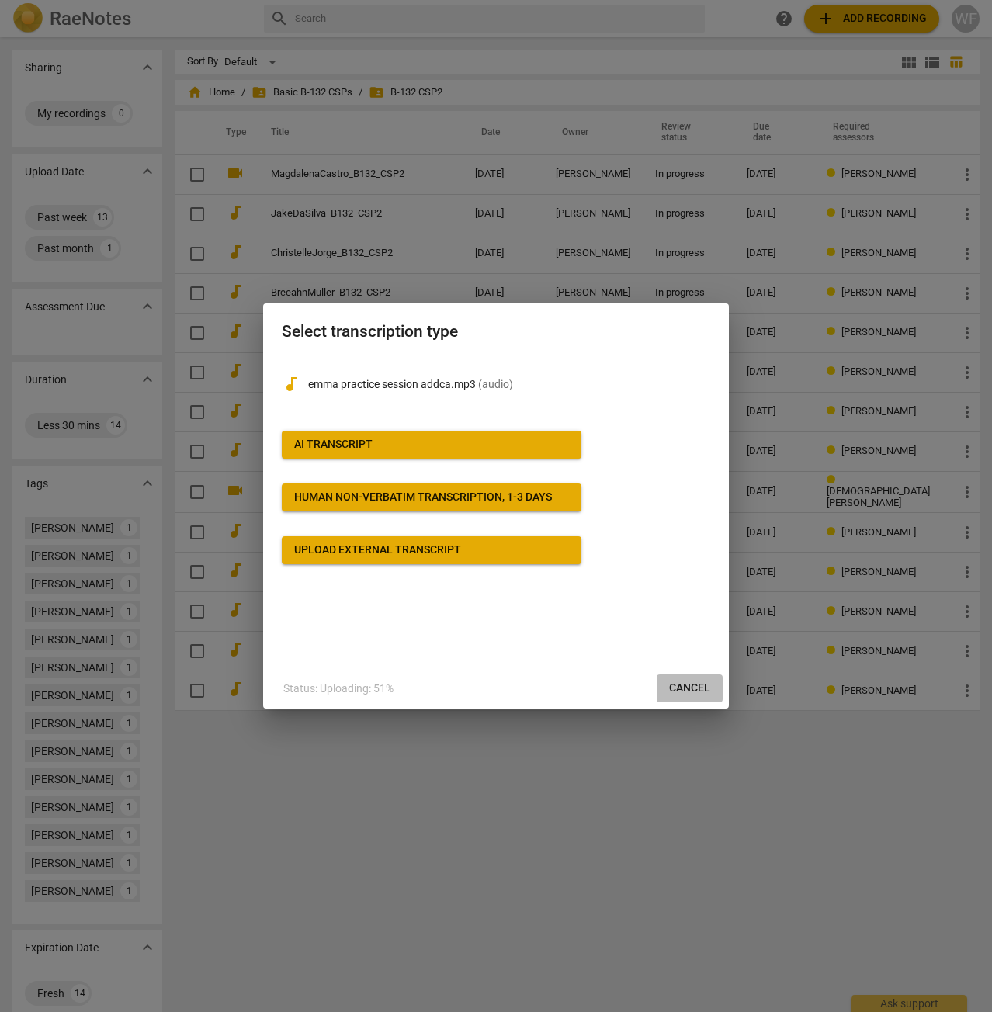
click at [701, 681] on span "Cancel" at bounding box center [689, 689] width 41 height 16
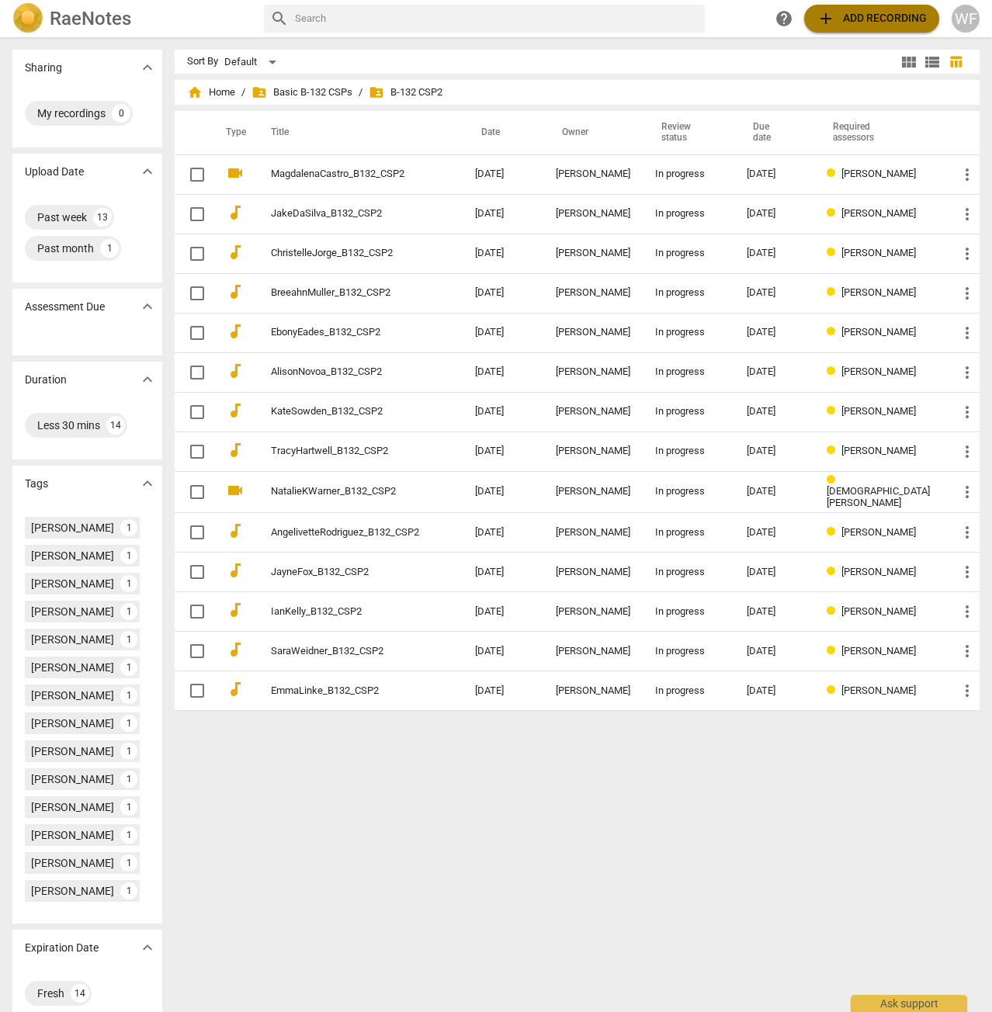
click at [872, 18] on span "add Add recording" at bounding box center [871, 18] width 110 height 19
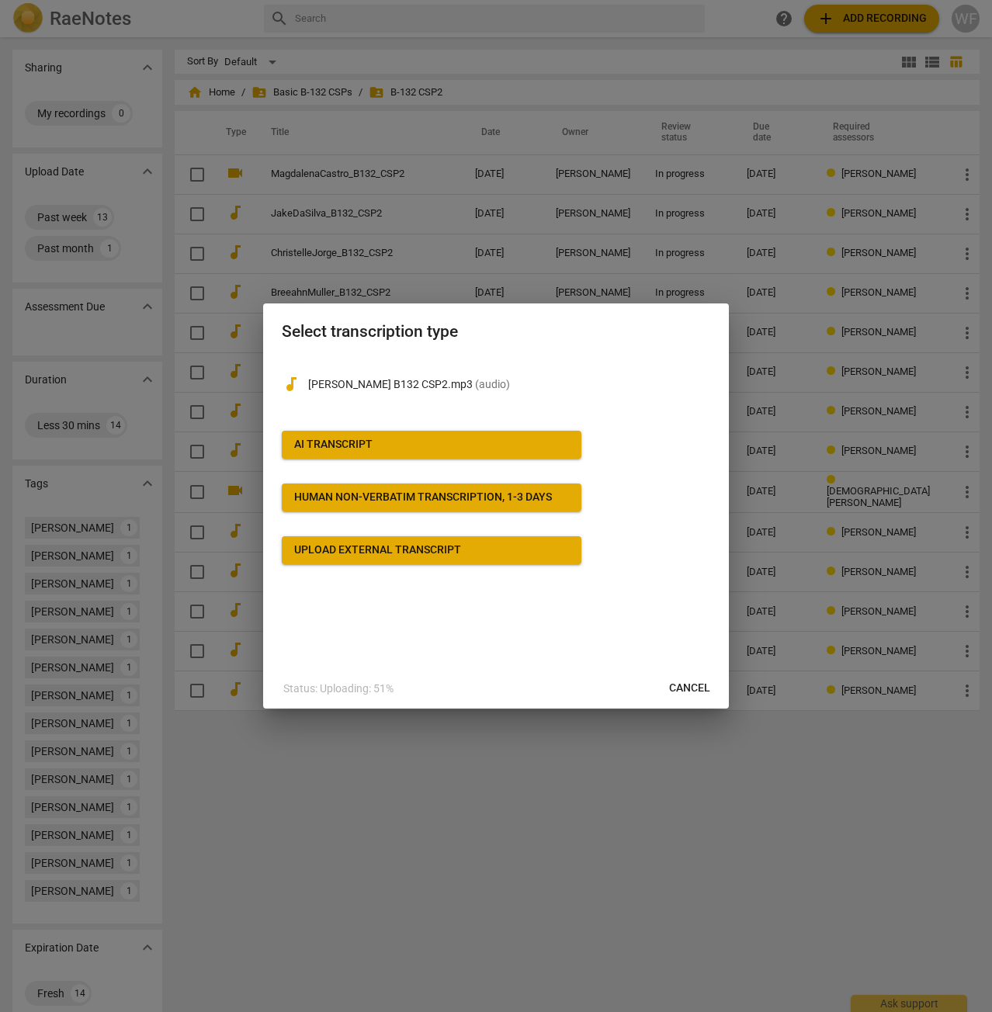
click at [436, 383] on p "Will Fischer B132 CSP2.mp3 ( audio )" at bounding box center [509, 384] width 402 height 16
click at [466, 557] on span "Upload external transcript" at bounding box center [431, 550] width 275 height 16
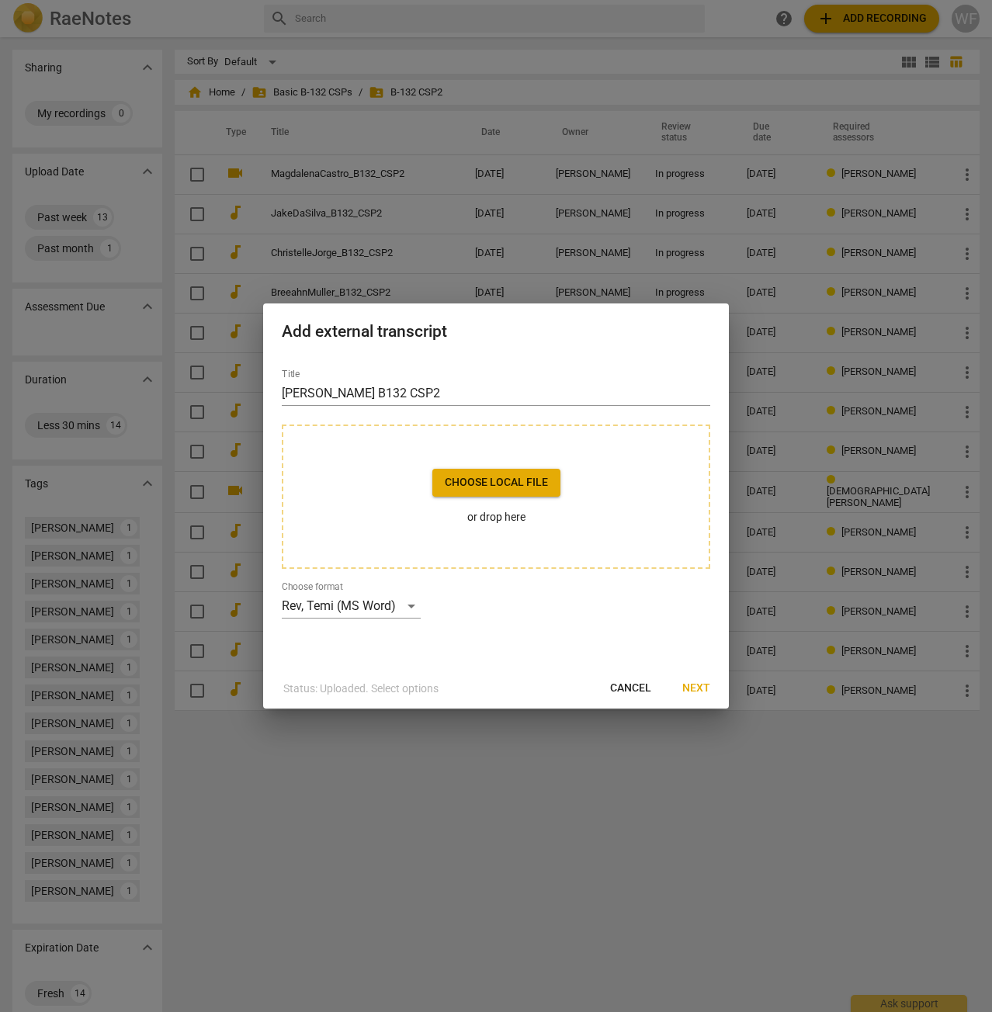
click at [625, 683] on span "Cancel" at bounding box center [630, 689] width 41 height 16
click at [621, 685] on span "Cancel" at bounding box center [630, 689] width 41 height 16
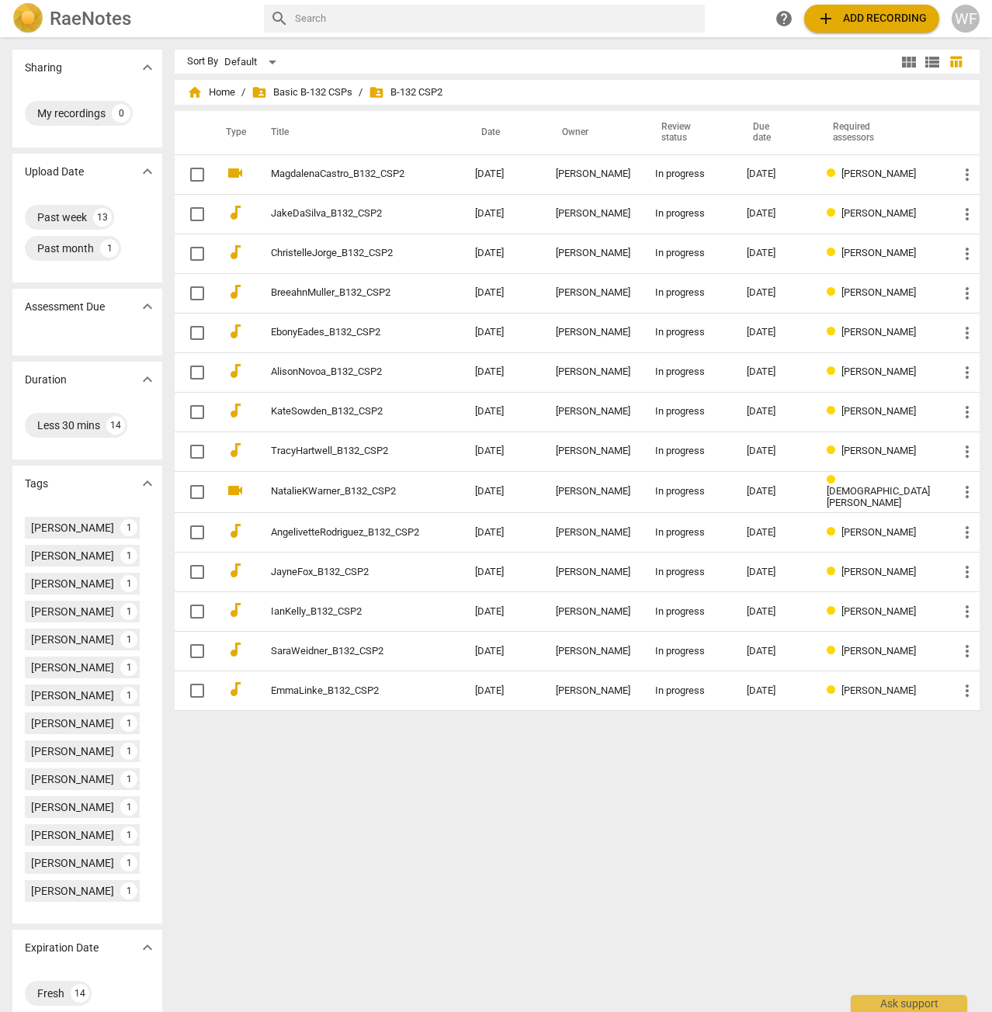
click at [835, 14] on span "add" at bounding box center [825, 18] width 19 height 19
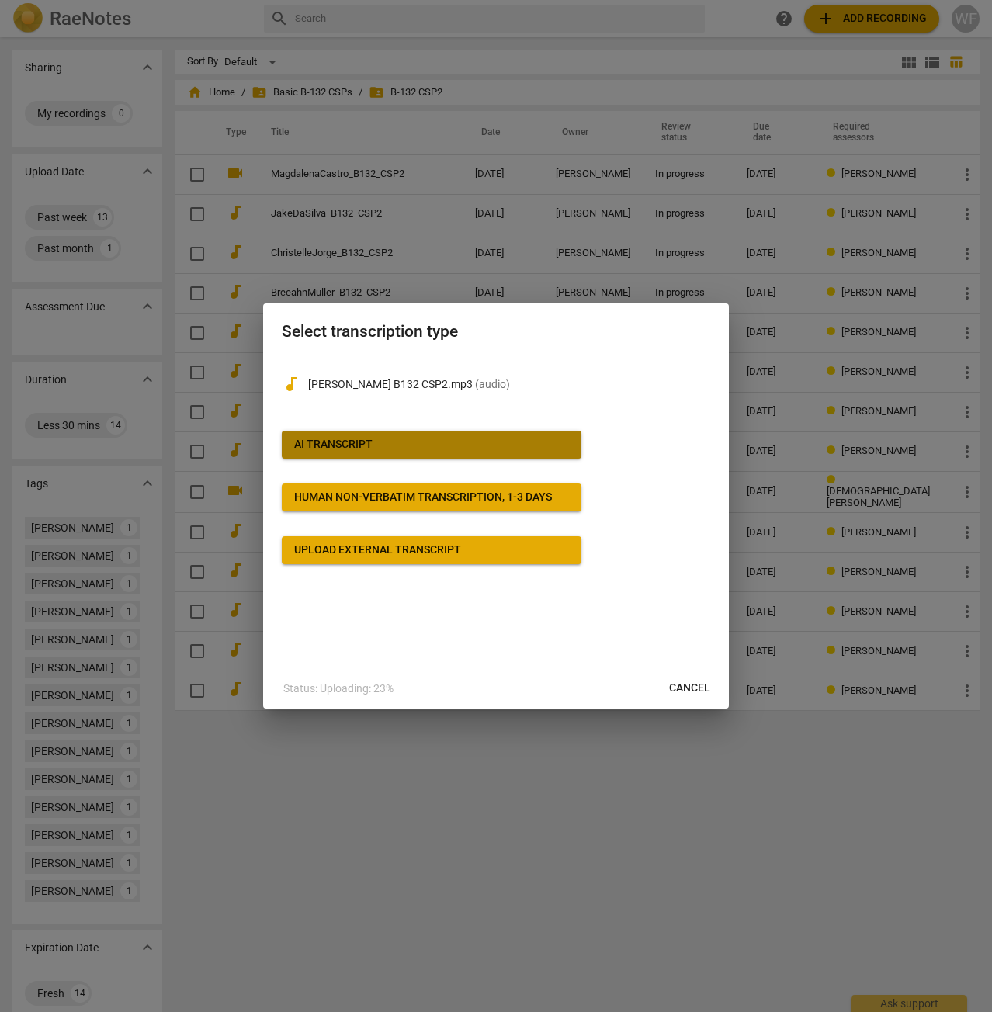
click at [410, 432] on button "AI Transcript" at bounding box center [432, 445] width 300 height 28
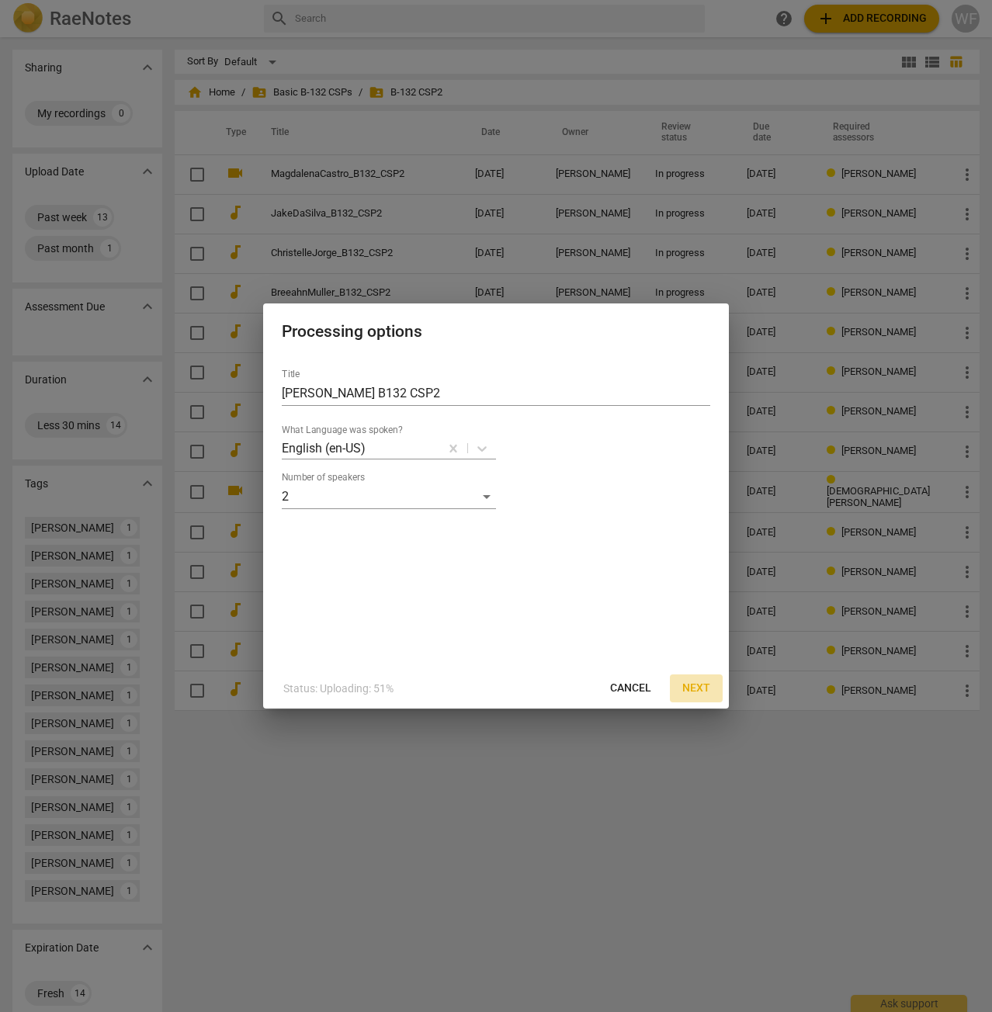
click at [698, 689] on span "Next" at bounding box center [696, 689] width 28 height 16
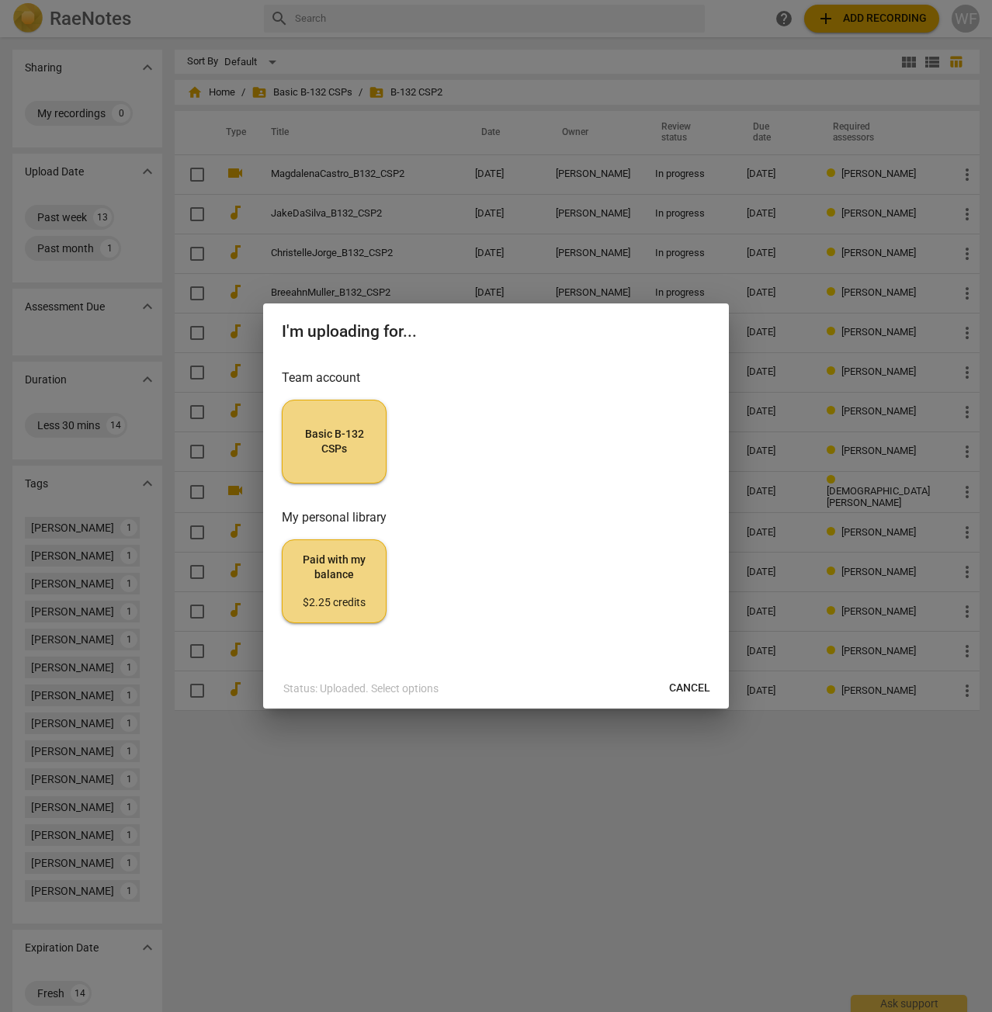
click at [370, 459] on button "Basic B-132 CSPs" at bounding box center [334, 442] width 105 height 84
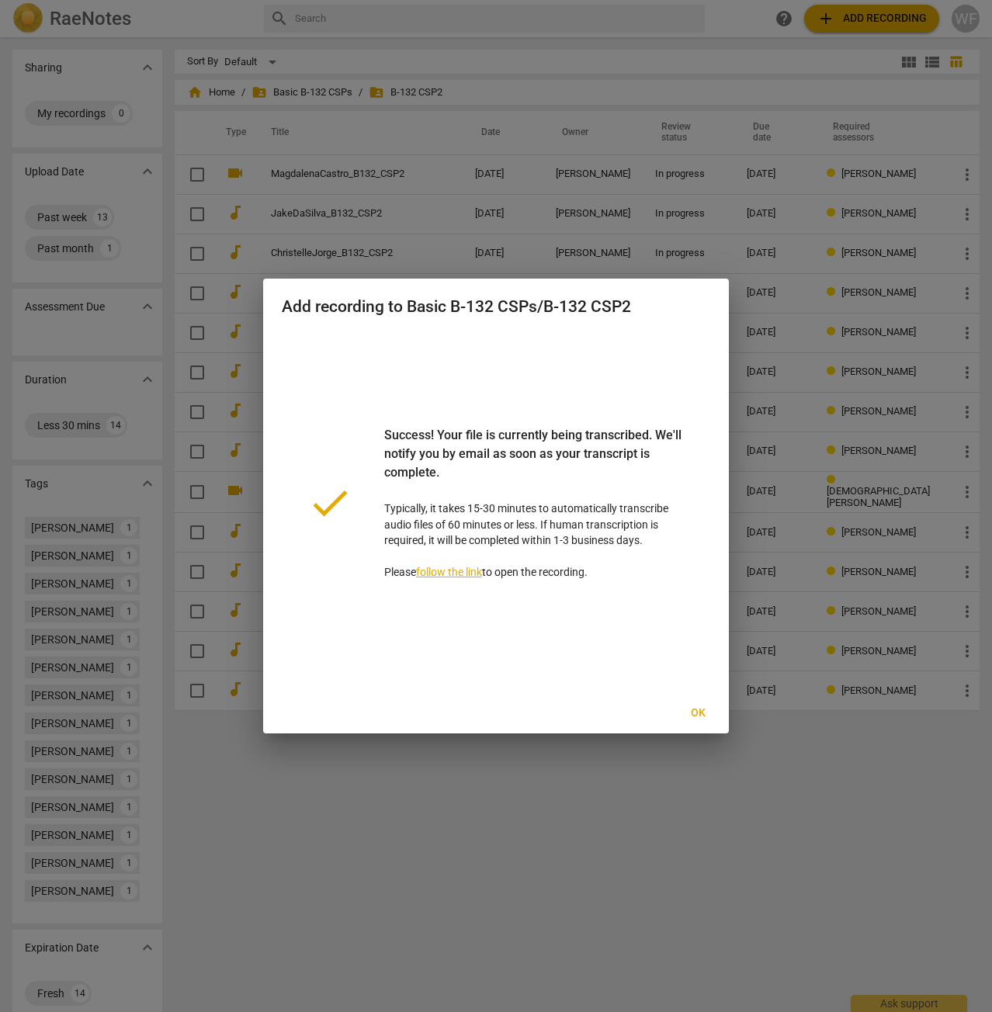
click at [700, 716] on span "Ok" at bounding box center [697, 713] width 25 height 16
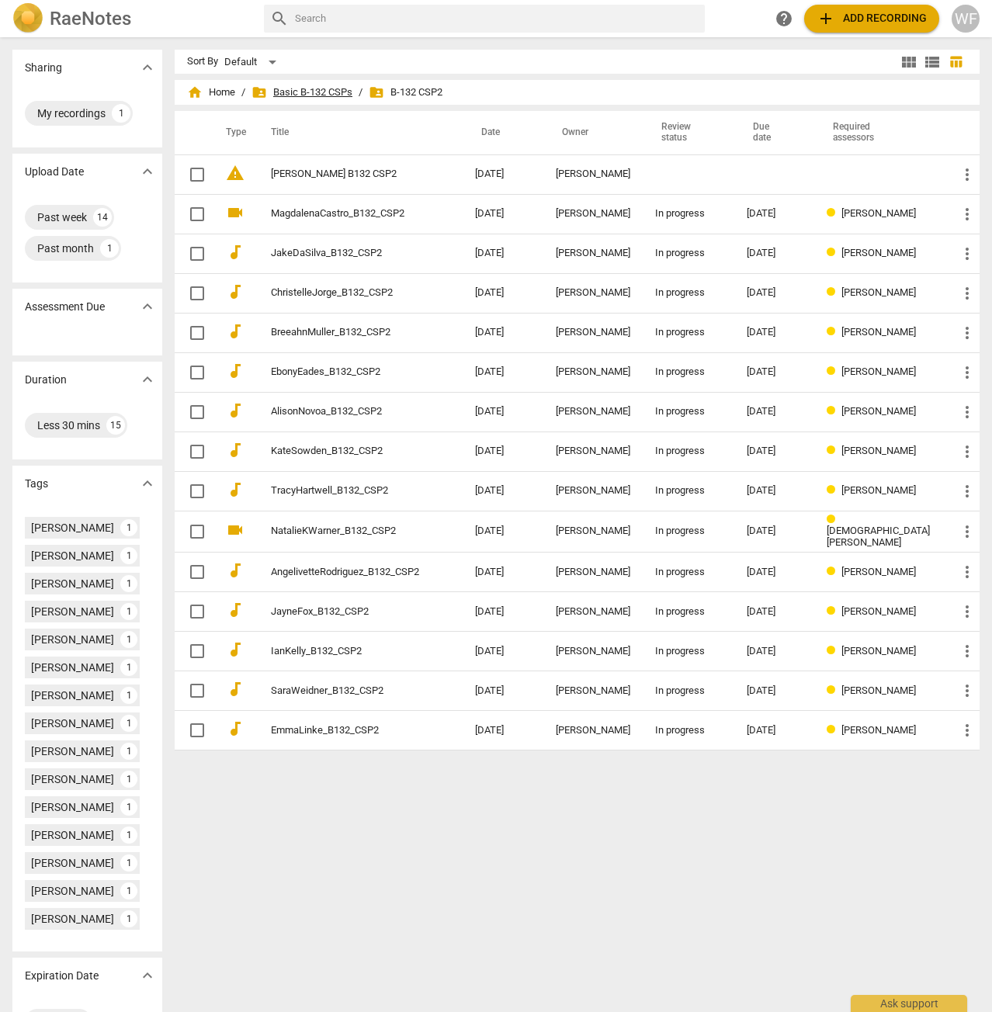
click at [352, 92] on span "folder_shared Basic B-132 CSPs" at bounding box center [301, 93] width 101 height 16
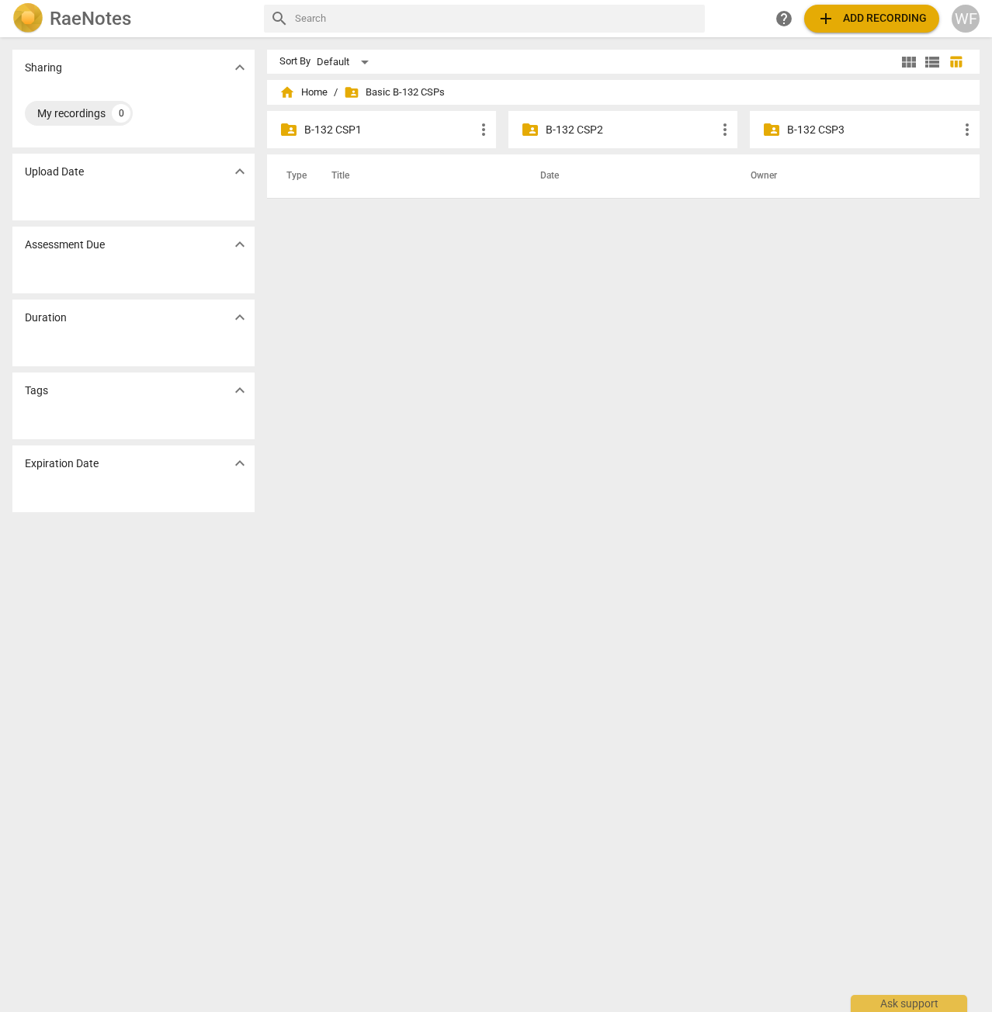
click at [362, 130] on p "B-132 CSP1" at bounding box center [389, 130] width 170 height 16
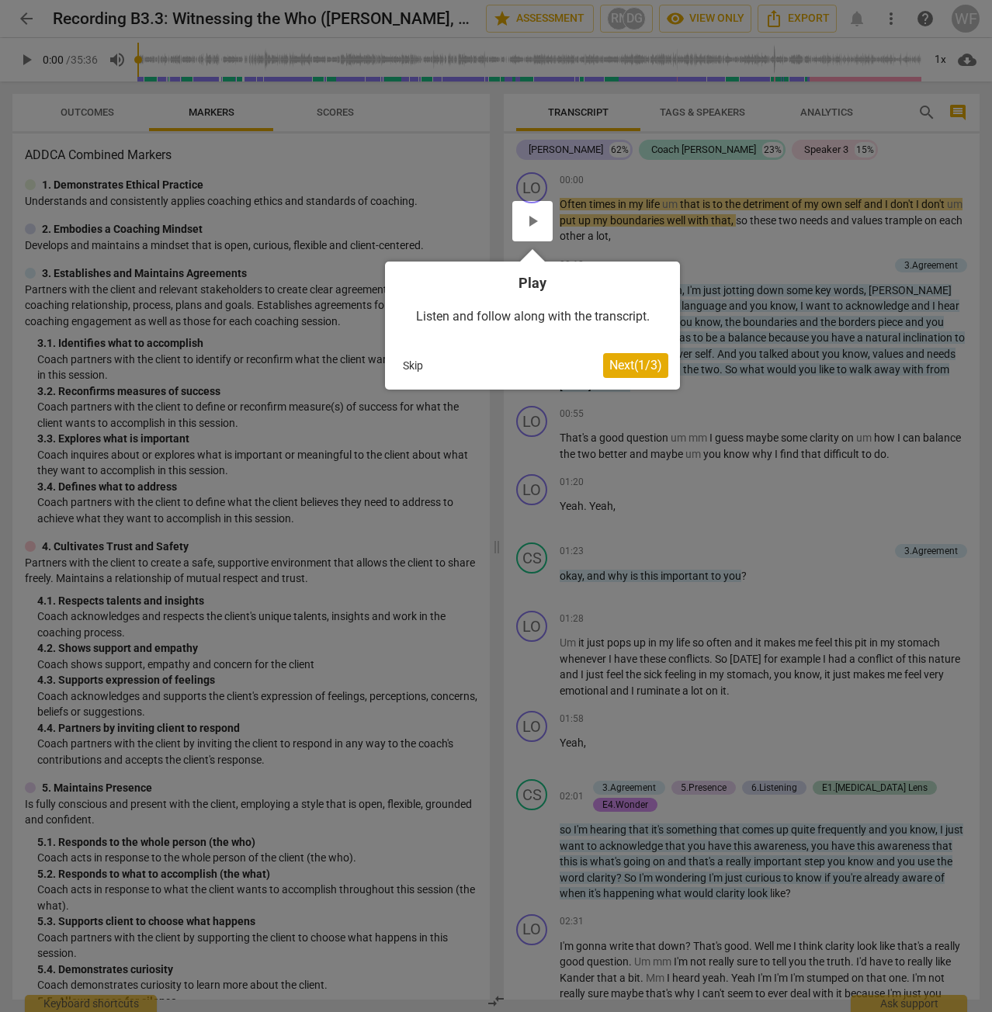
click at [416, 366] on button "Skip" at bounding box center [413, 365] width 33 height 23
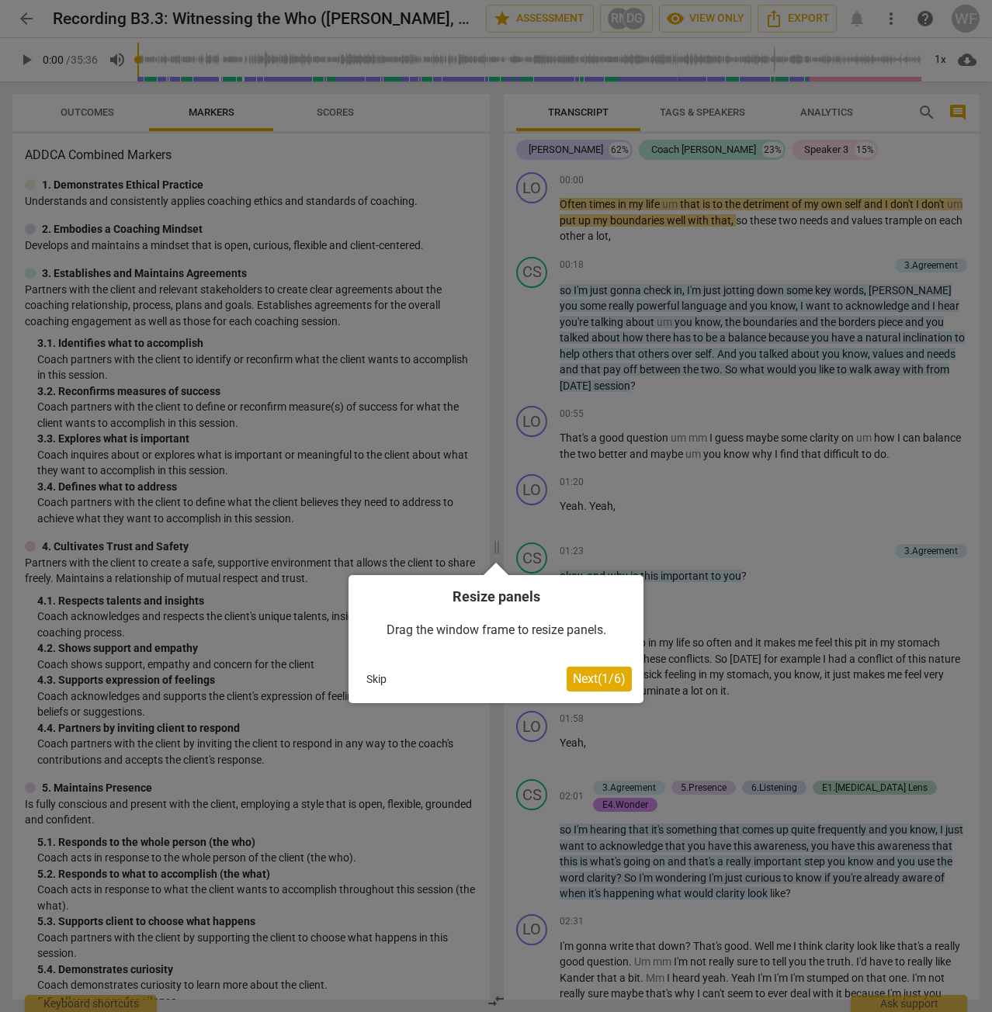
click at [374, 676] on button "Skip" at bounding box center [376, 678] width 33 height 23
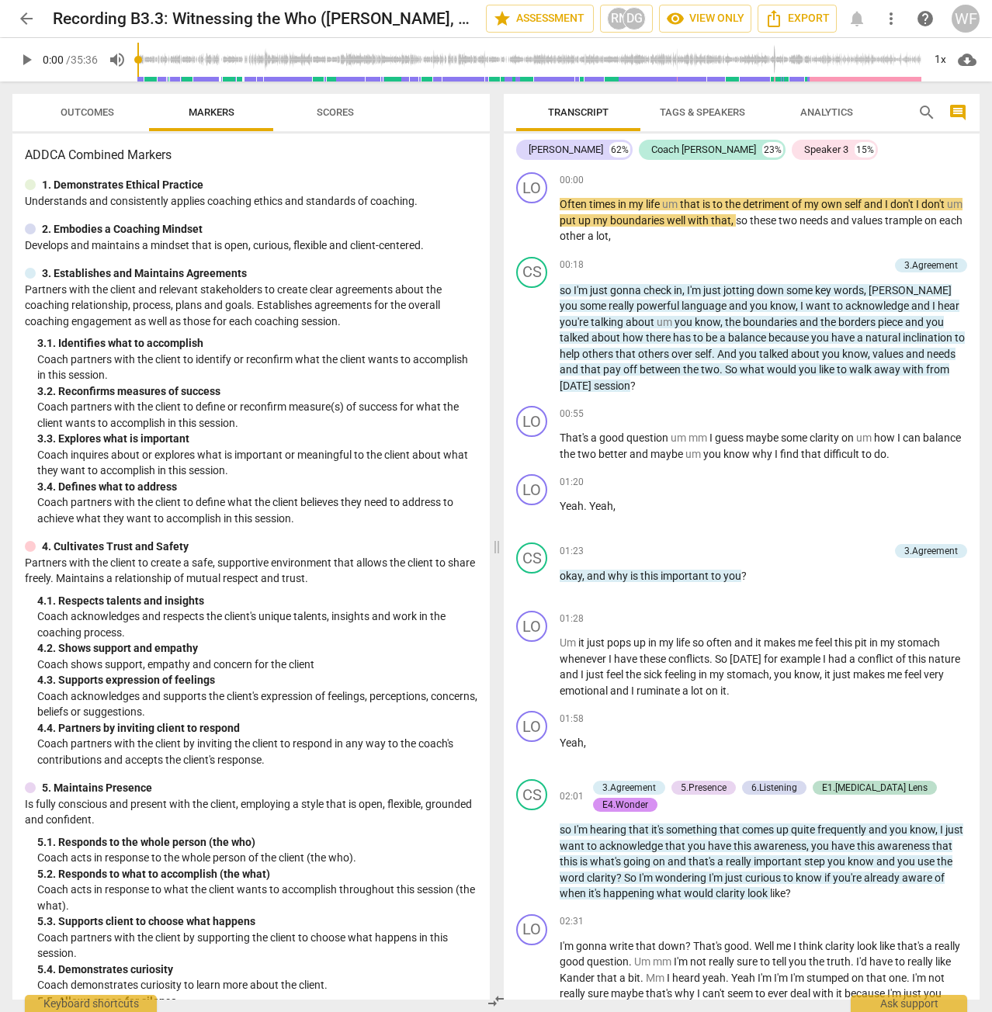
click at [25, 68] on span "play_arrow" at bounding box center [26, 59] width 19 height 19
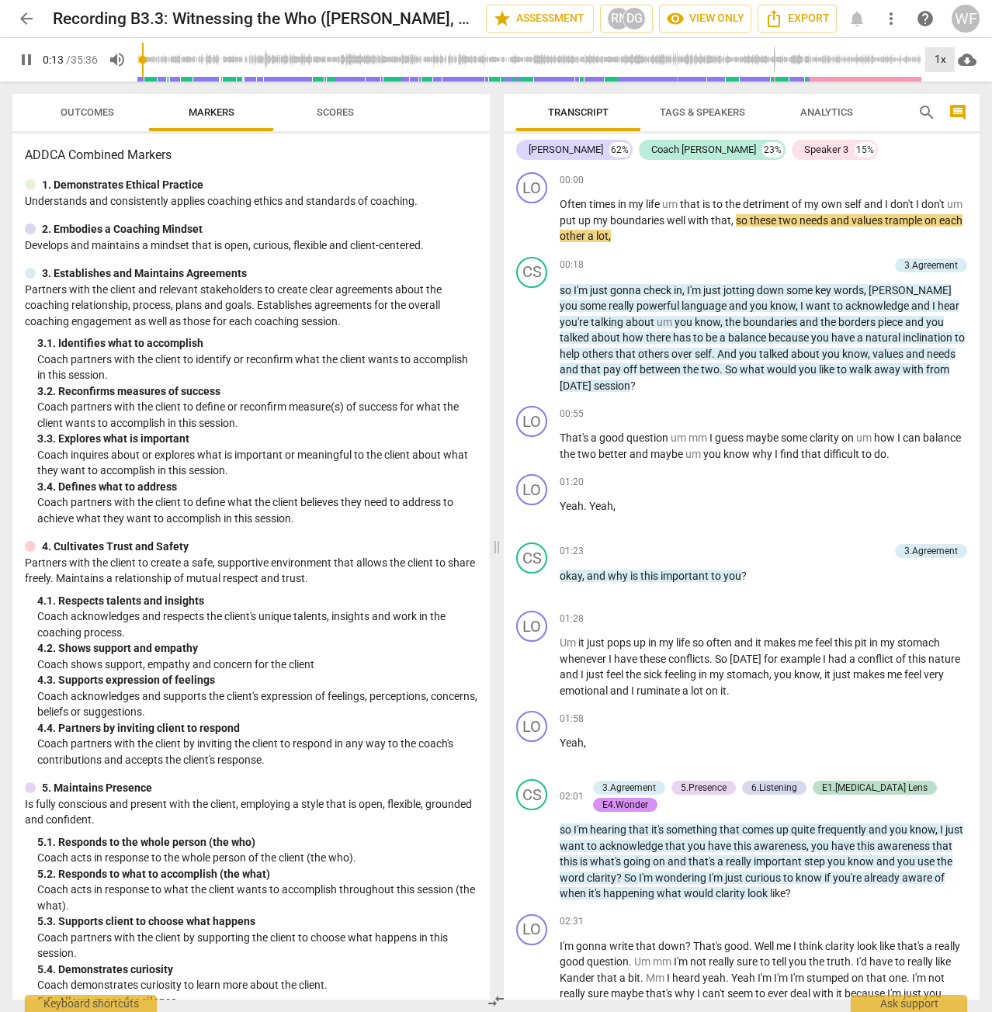
click at [929, 60] on div "1x" at bounding box center [939, 59] width 29 height 25
click at [950, 181] on li "2x" at bounding box center [951, 179] width 52 height 29
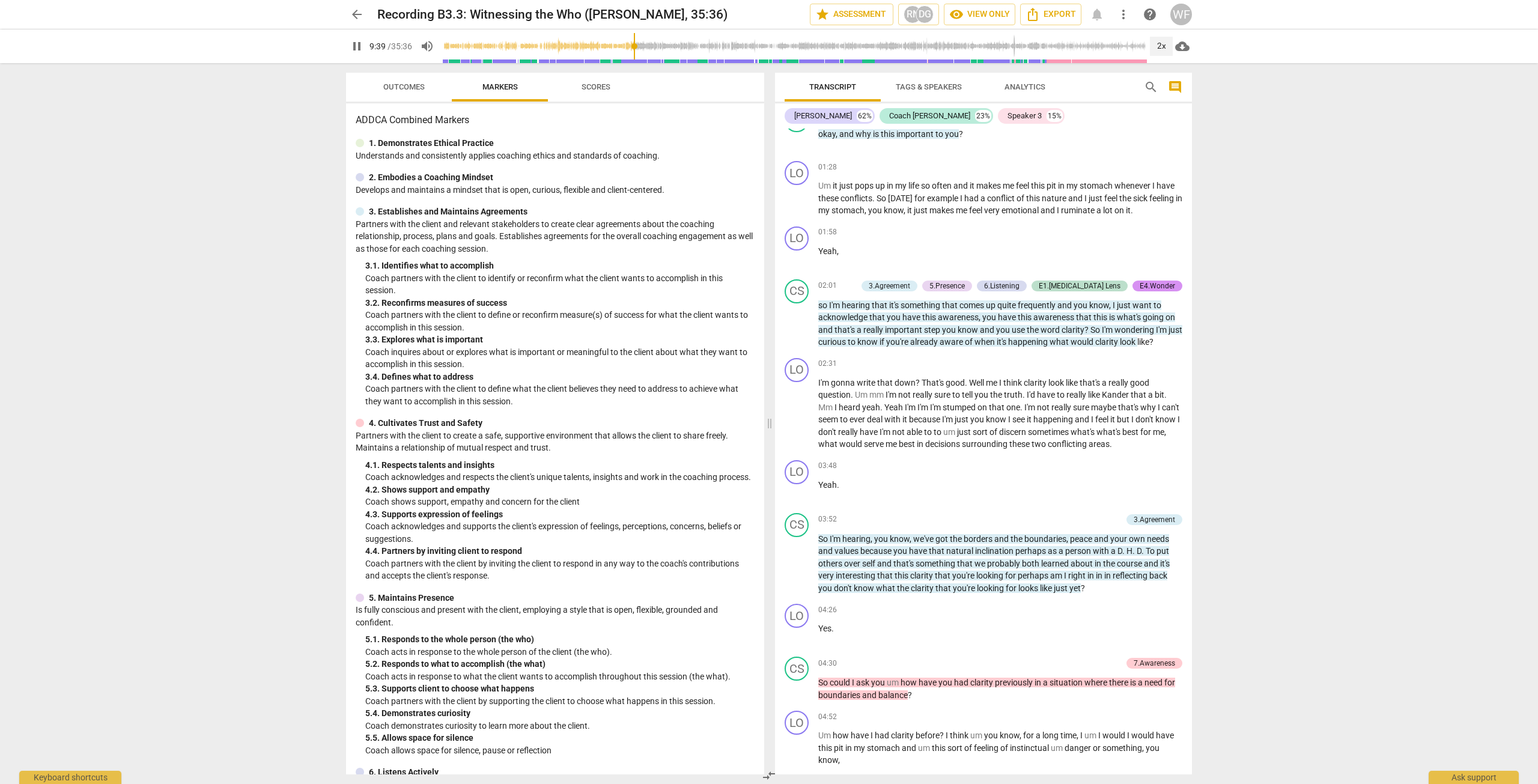
scroll to position [1609, 0]
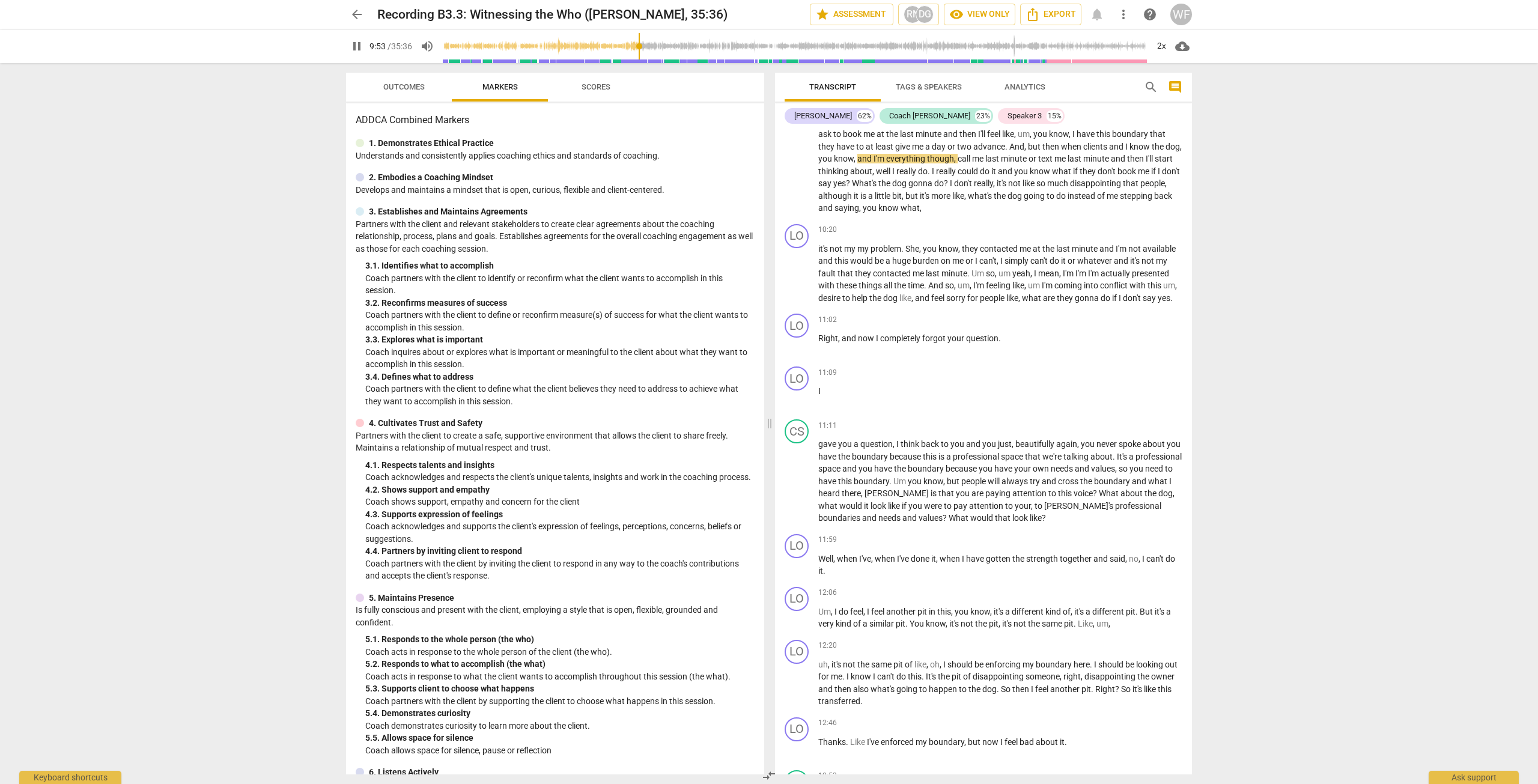
click at [355, 43] on span "pause" at bounding box center [357, 46] width 15 height 15
type input "594"
